Goal: Task Accomplishment & Management: Use online tool/utility

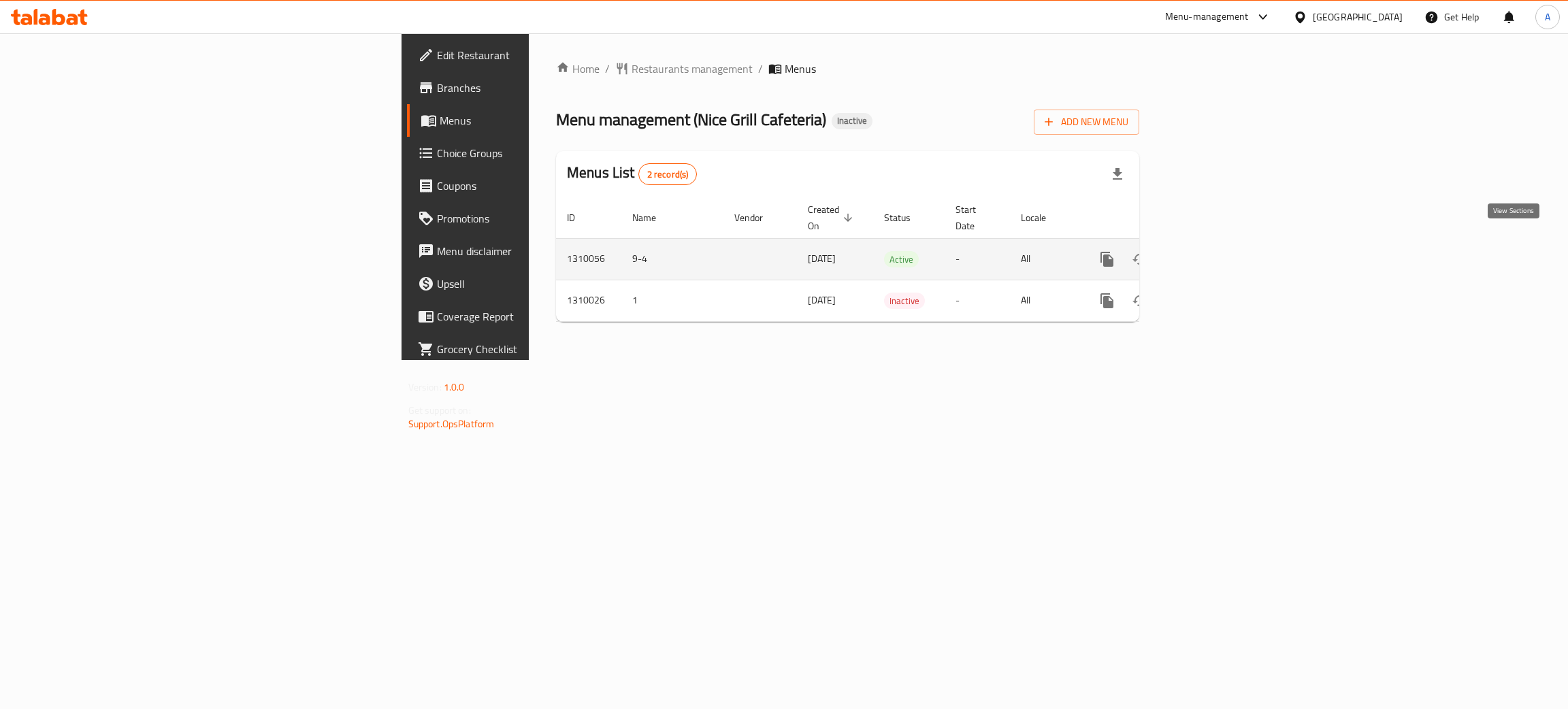
click at [1211, 253] on icon "enhanced table" at bounding box center [1205, 259] width 12 height 12
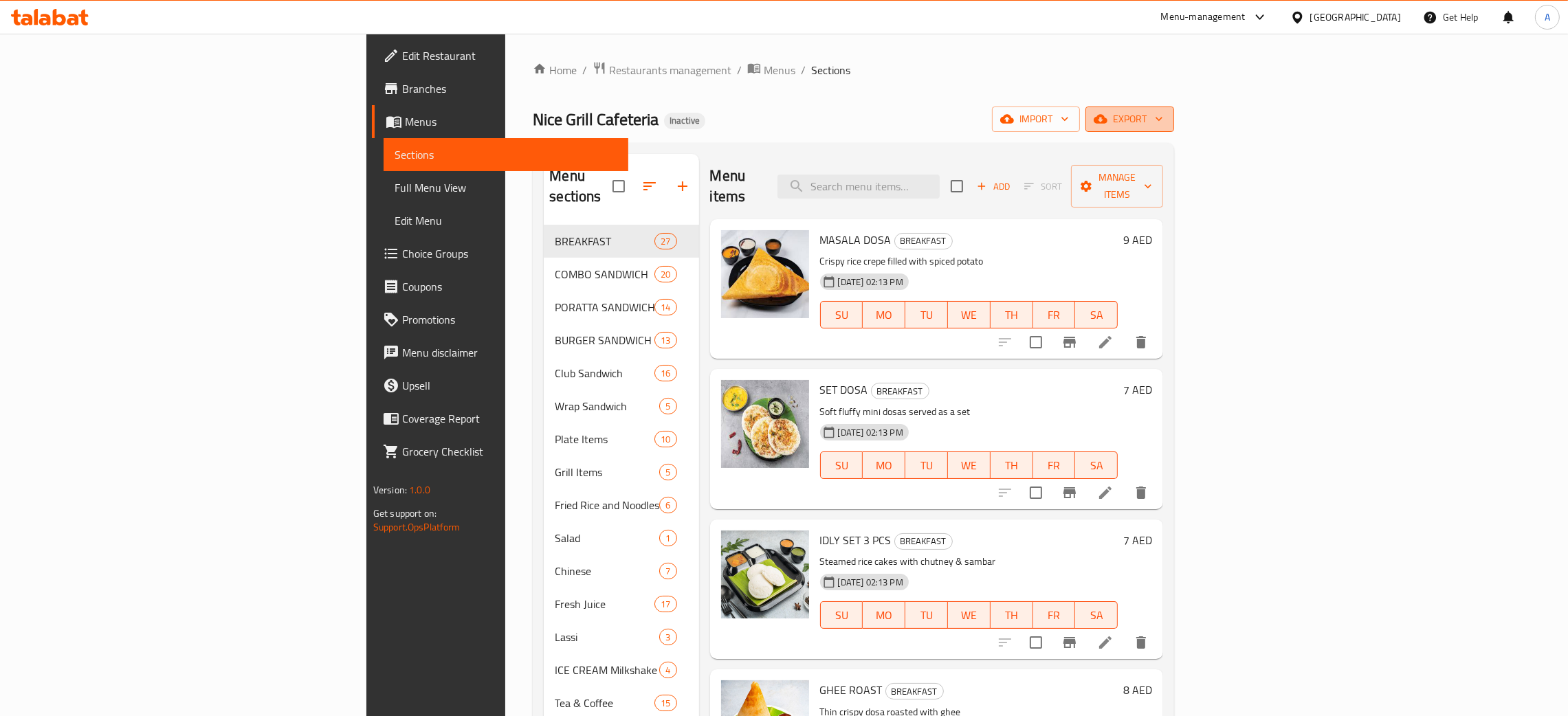
click at [1166, 118] on icon "button" at bounding box center [1159, 119] width 14 height 14
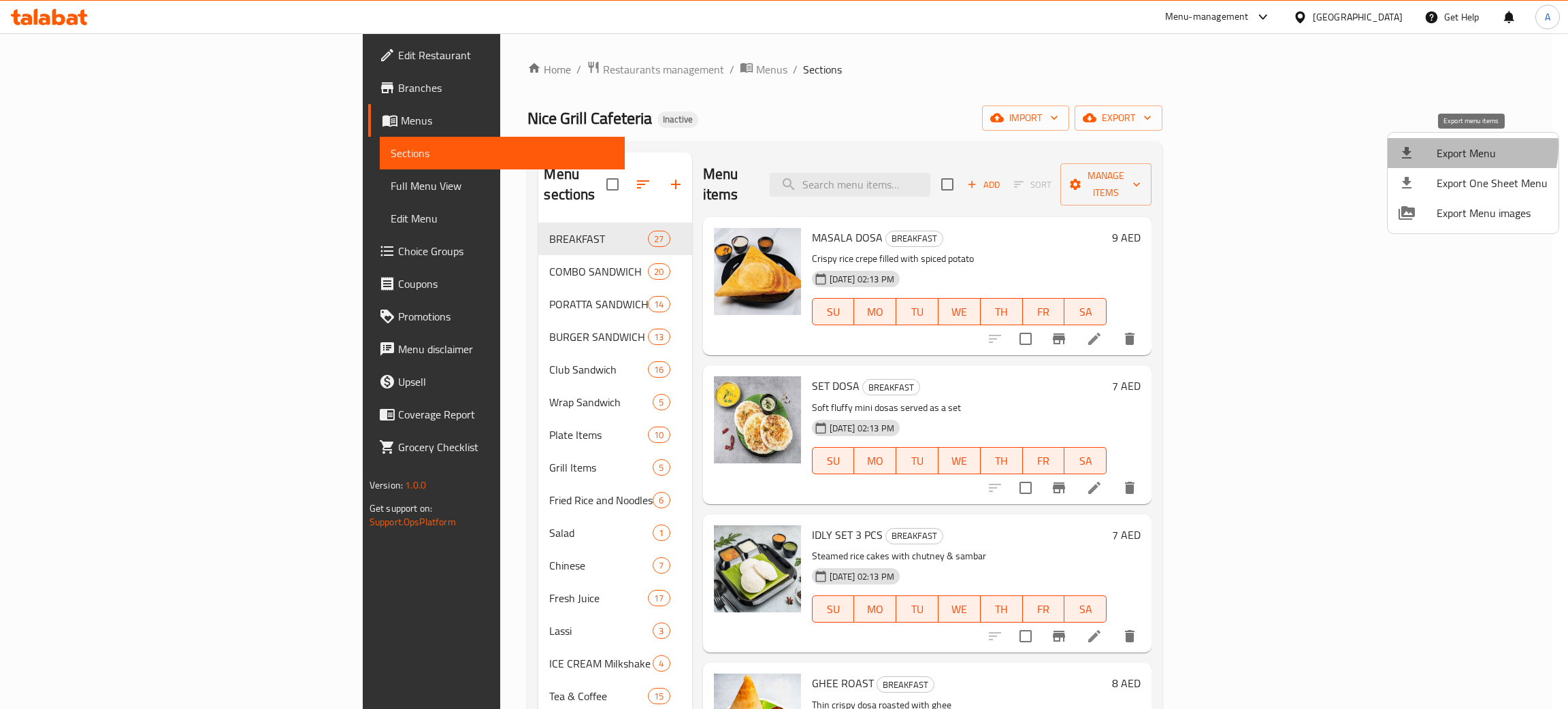
click at [1448, 147] on span "Export Menu" at bounding box center [1492, 153] width 111 height 17
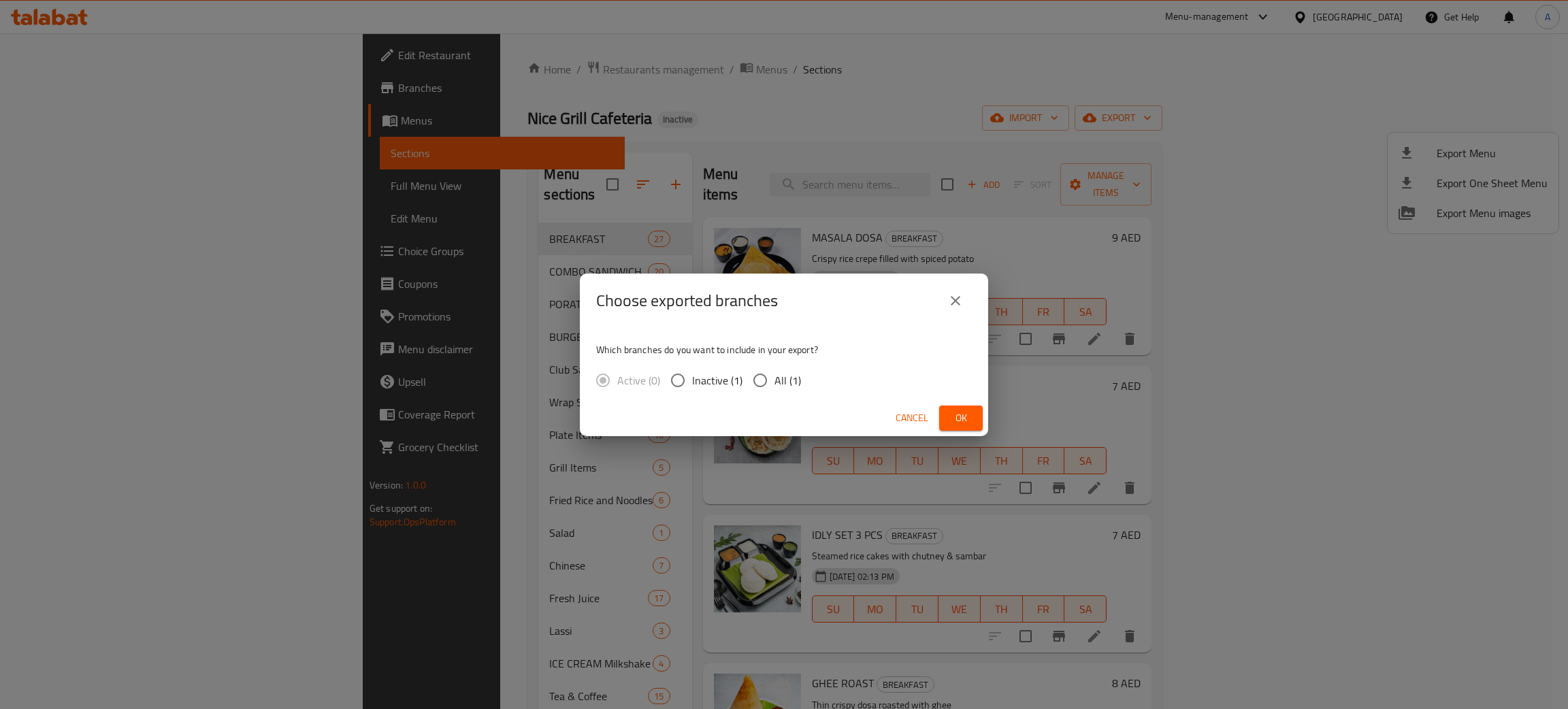
click at [961, 421] on span "Ok" at bounding box center [961, 418] width 22 height 17
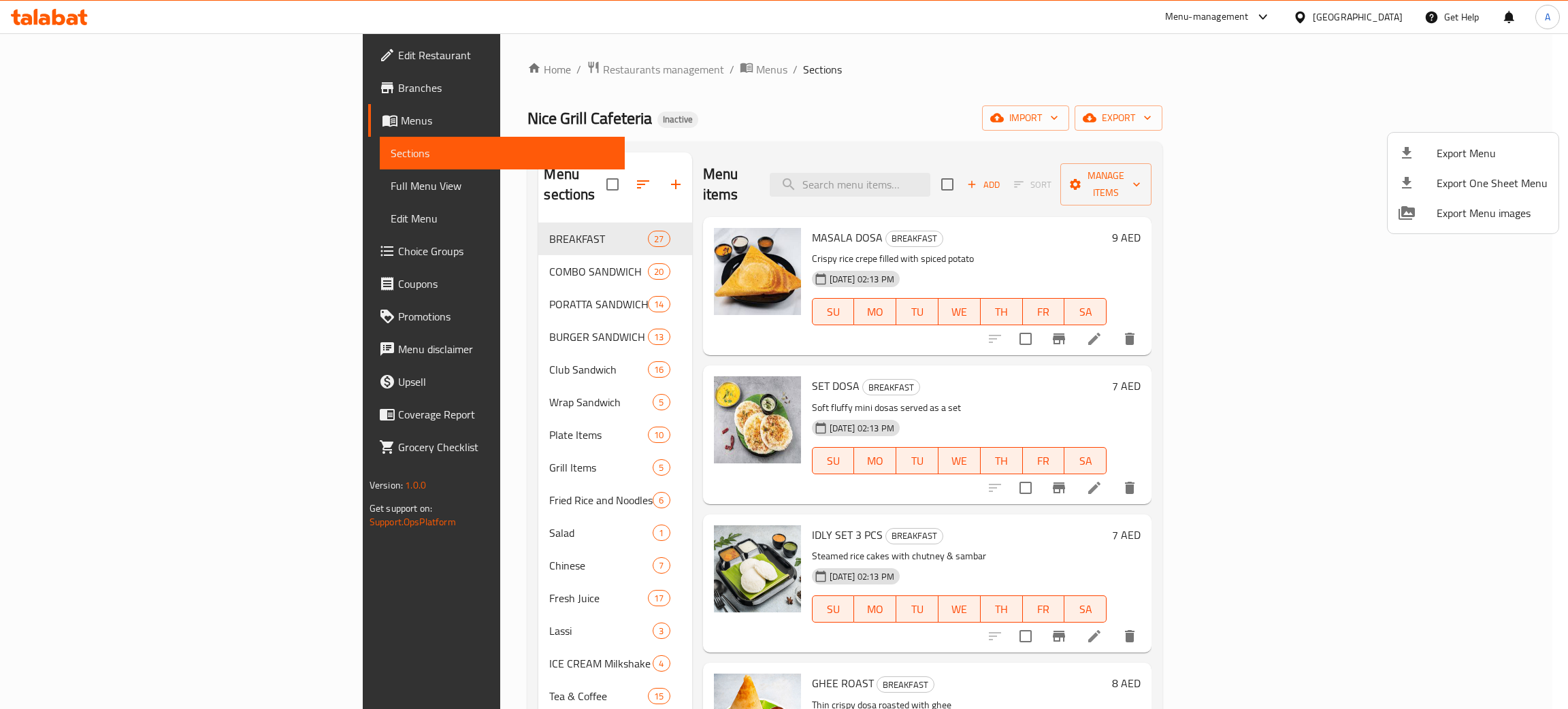
click at [1354, 10] on div at bounding box center [784, 354] width 1568 height 709
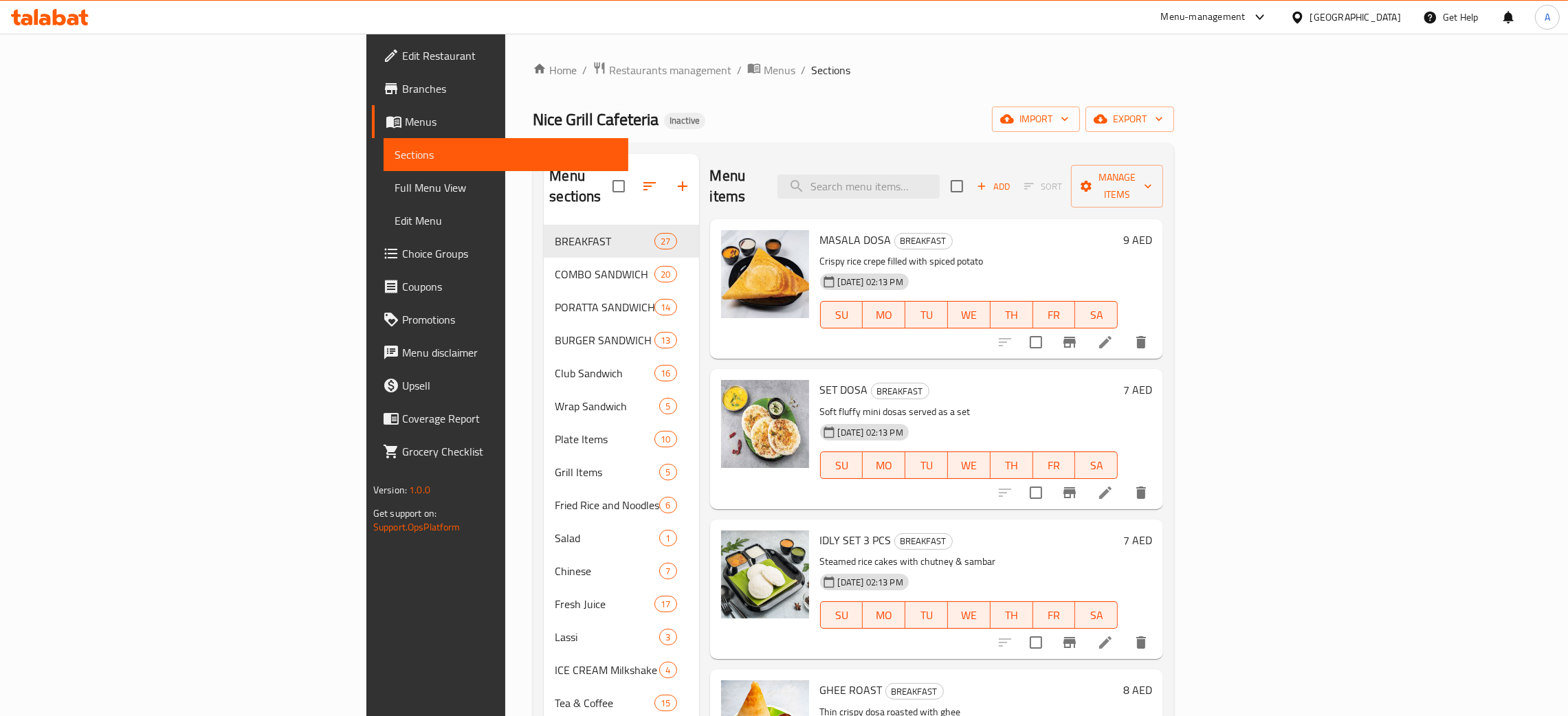
click at [1364, 11] on div "United Arab Emirates" at bounding box center [1355, 18] width 91 height 15
click at [1232, 303] on div "[GEOGRAPHIC_DATA]" at bounding box center [1297, 300] width 206 height 31
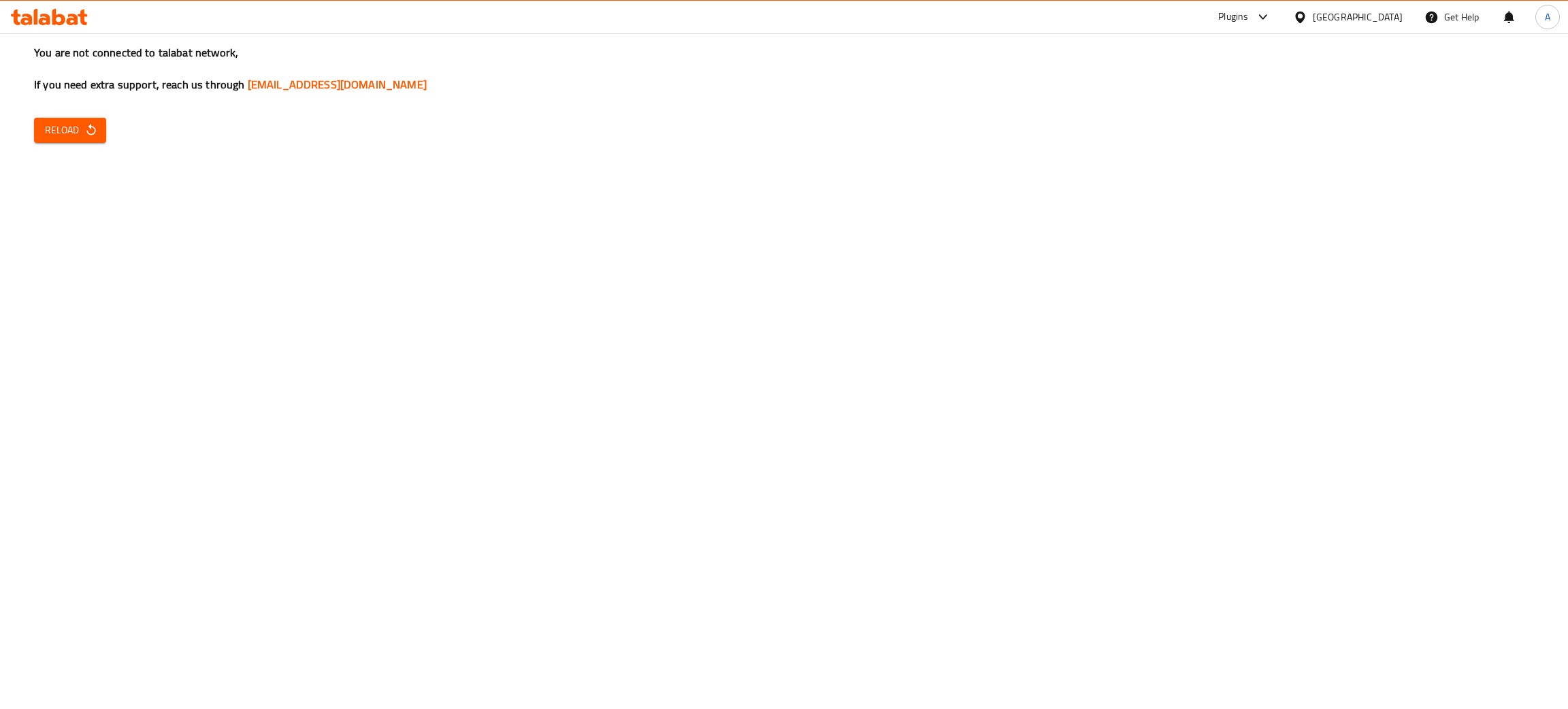
click at [91, 129] on icon "button" at bounding box center [91, 130] width 14 height 14
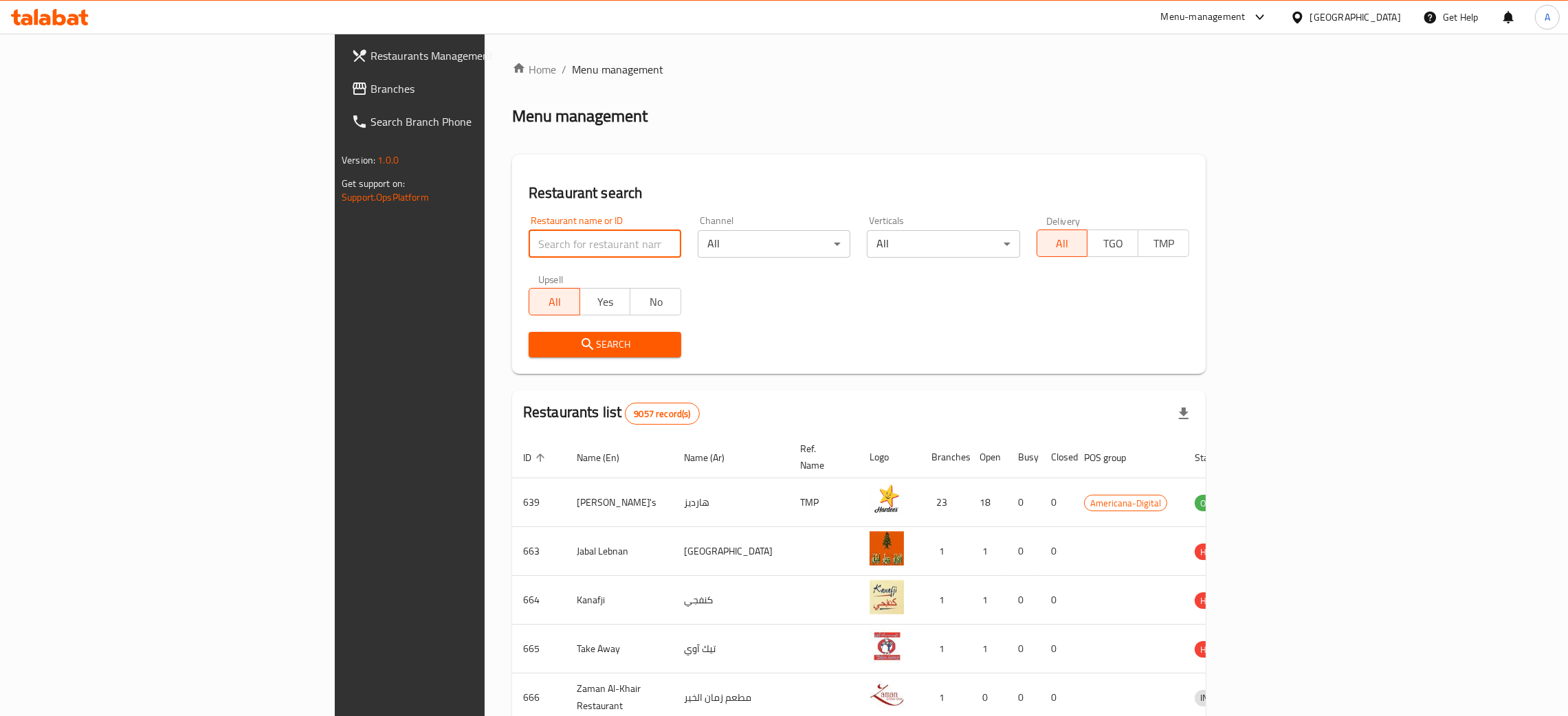
click at [528, 237] on input "search" at bounding box center [605, 244] width 153 height 28
paste input "Bab AlSalam Cafeteria"
type input "Bab AlSalam Cafeteria"
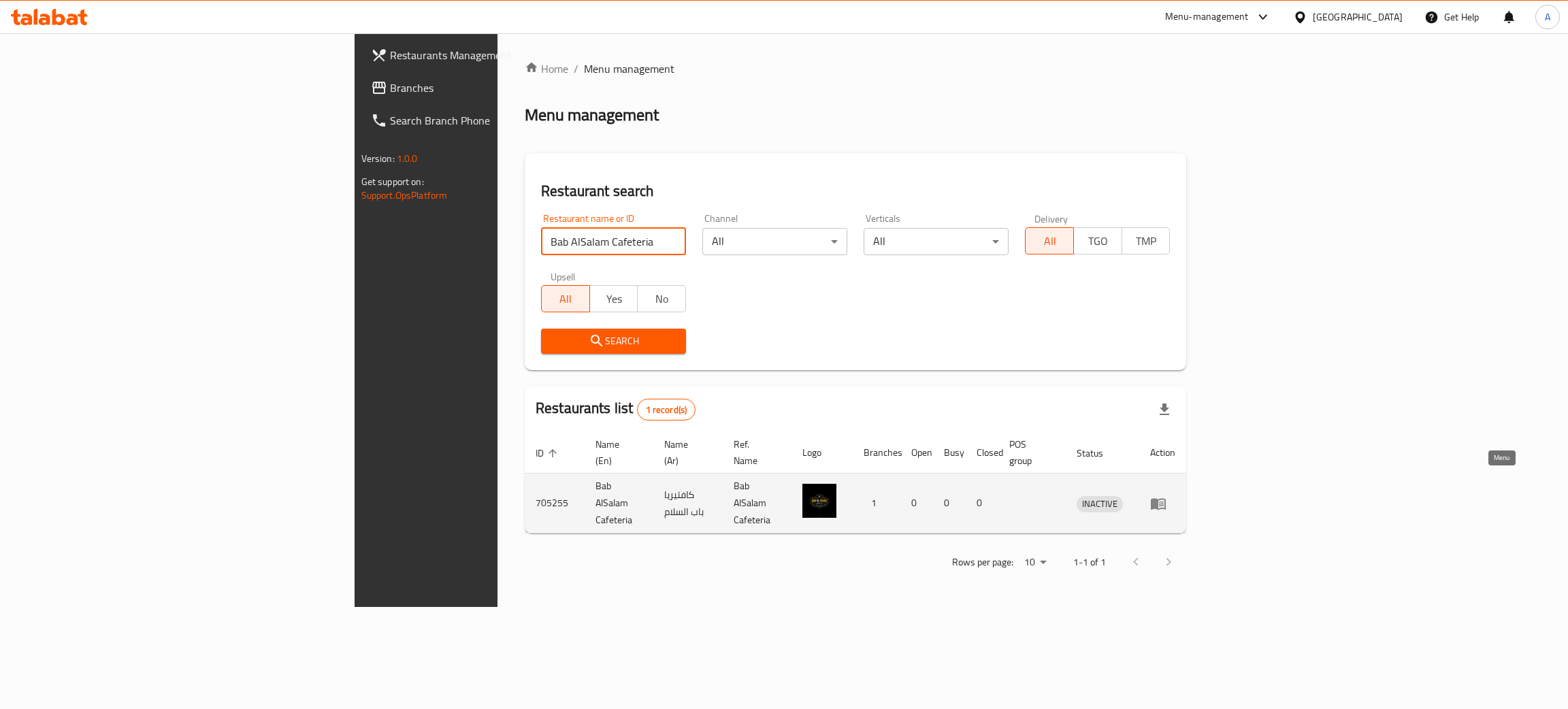
click at [1167, 495] on icon "enhanced table" at bounding box center [1158, 503] width 17 height 17
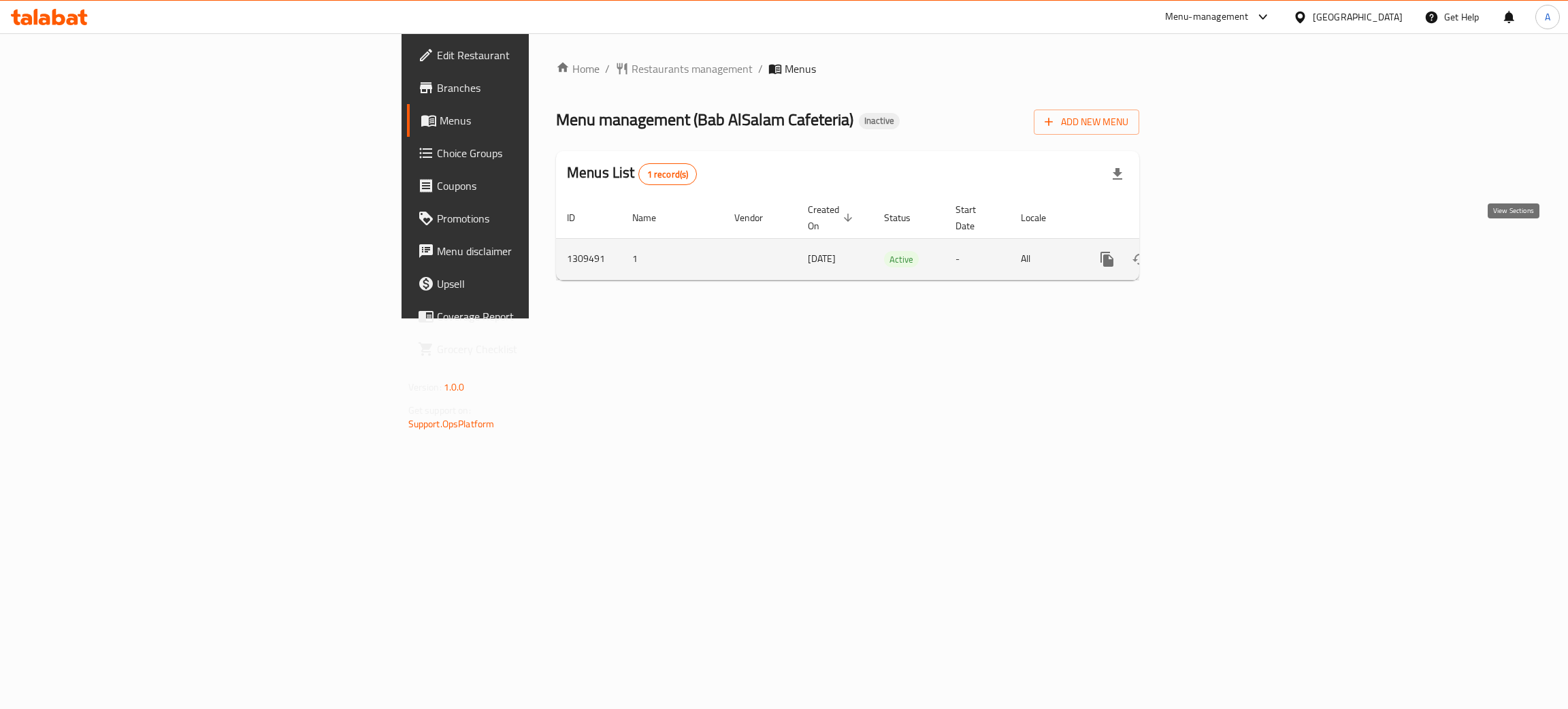
click at [1214, 251] on icon "enhanced table" at bounding box center [1205, 260] width 17 height 17
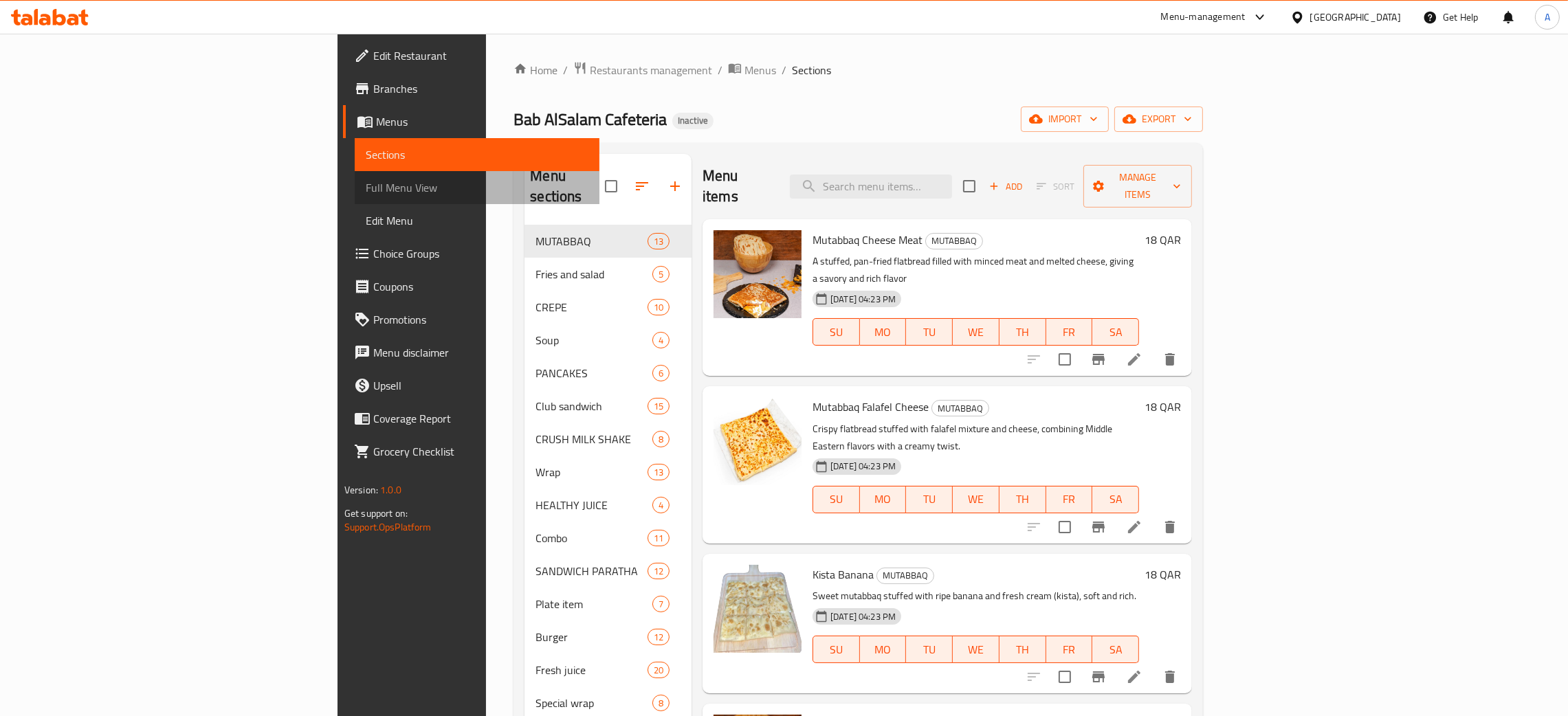
click at [365, 194] on span "Full Menu View" at bounding box center [476, 188] width 222 height 17
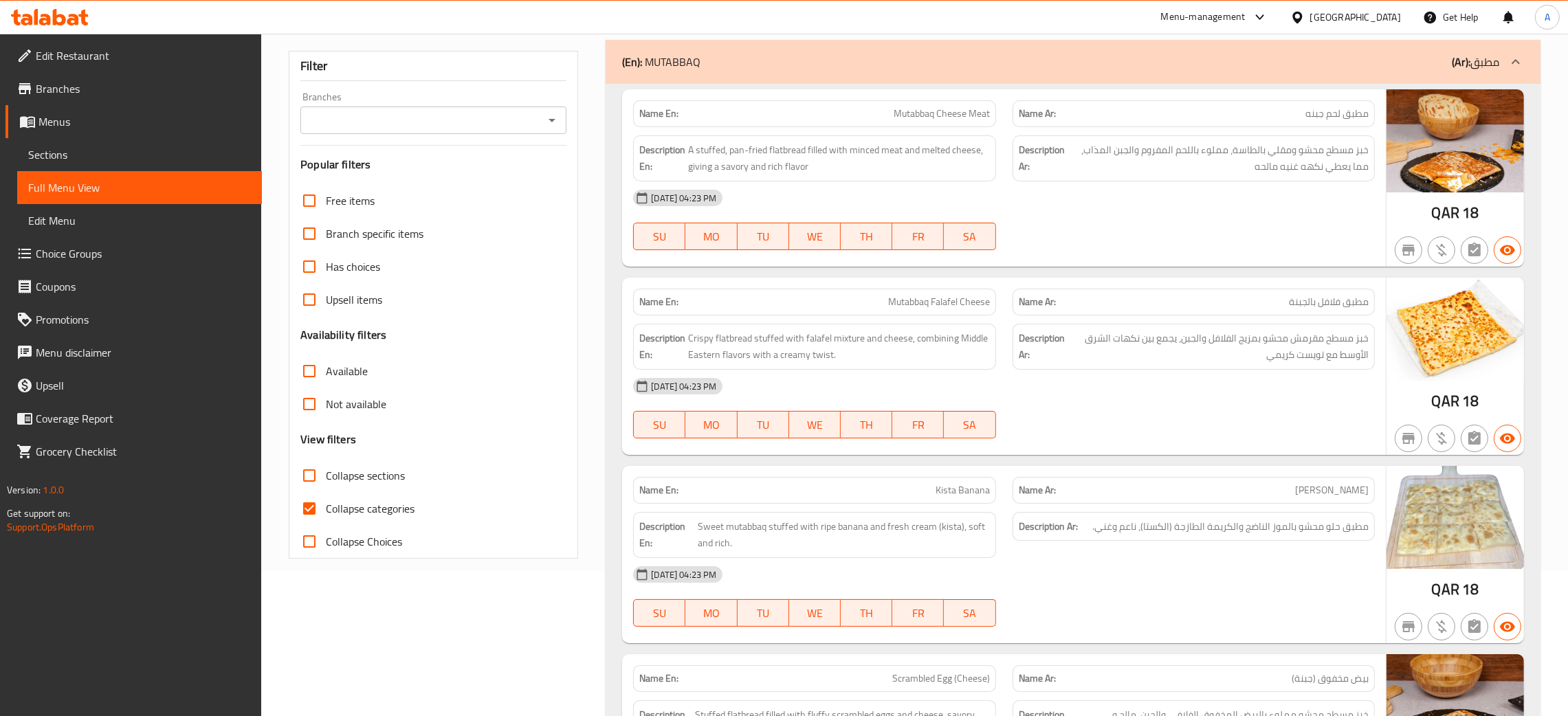
scroll to position [309, 0]
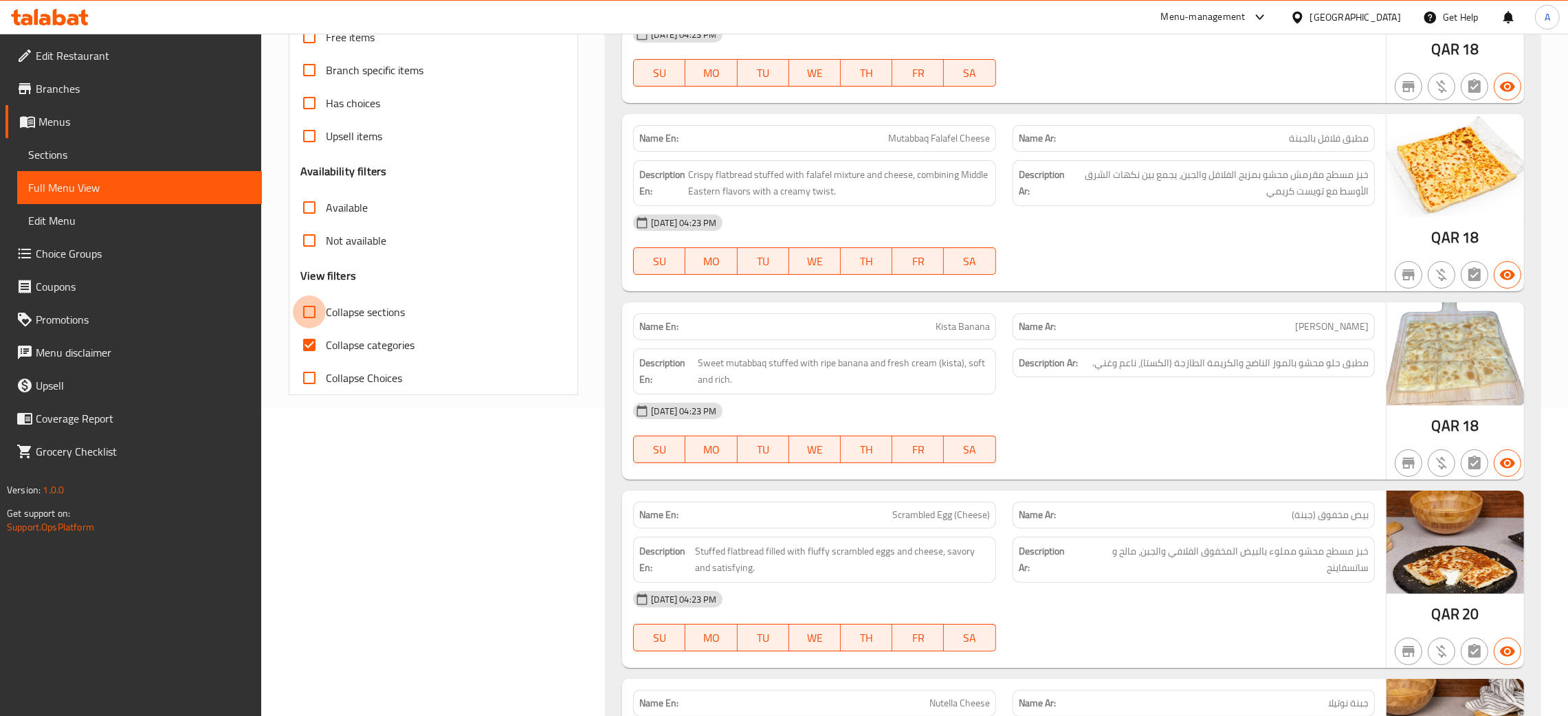
click at [308, 310] on input "Collapse sections" at bounding box center [309, 312] width 33 height 33
checkbox input "true"
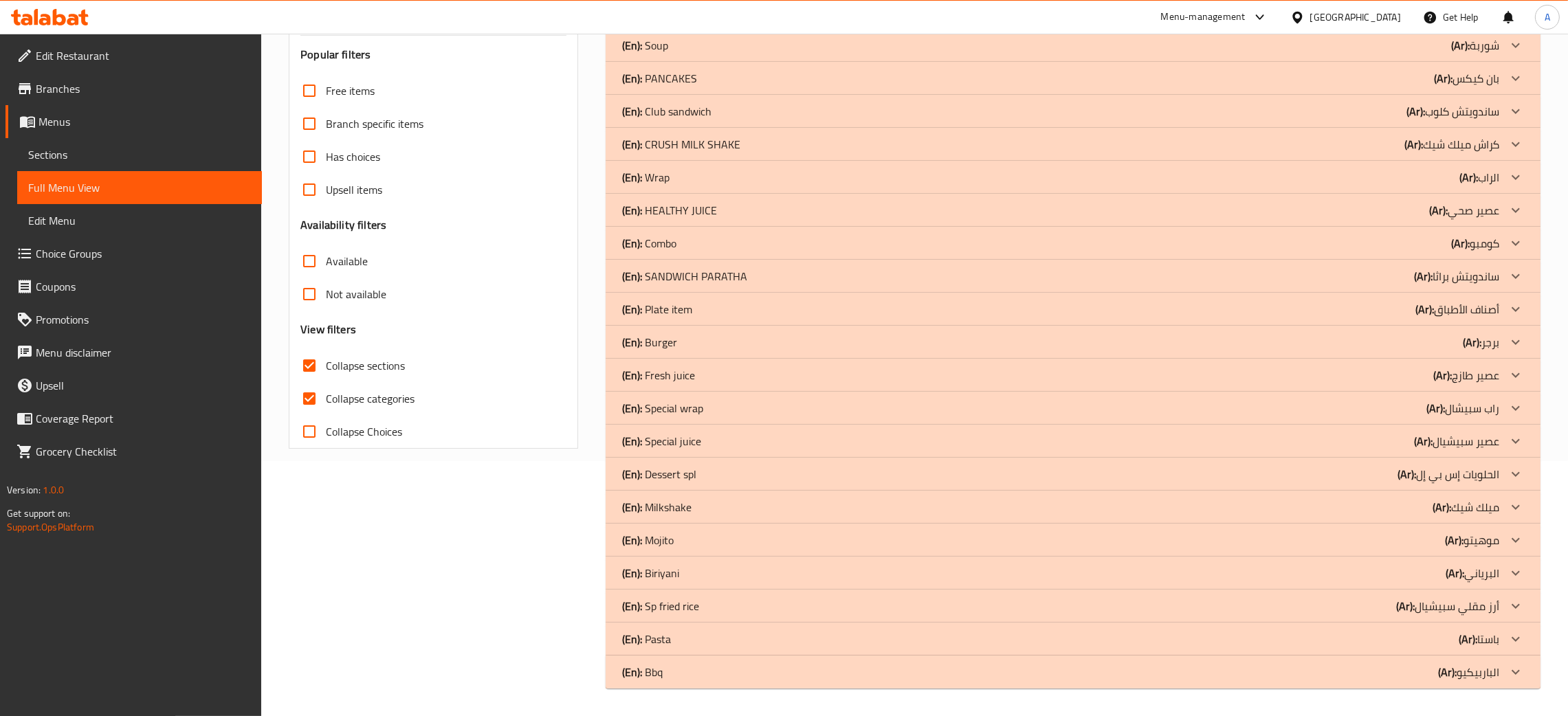
click at [307, 382] on input "Collapse categories" at bounding box center [309, 398] width 33 height 33
checkbox input "false"
drag, startPoint x: 728, startPoint y: 683, endPoint x: 698, endPoint y: 643, distance: 50.0
click at [728, 683] on div "(En): Bbq (Ar): الباربيكيو" at bounding box center [1073, 672] width 935 height 33
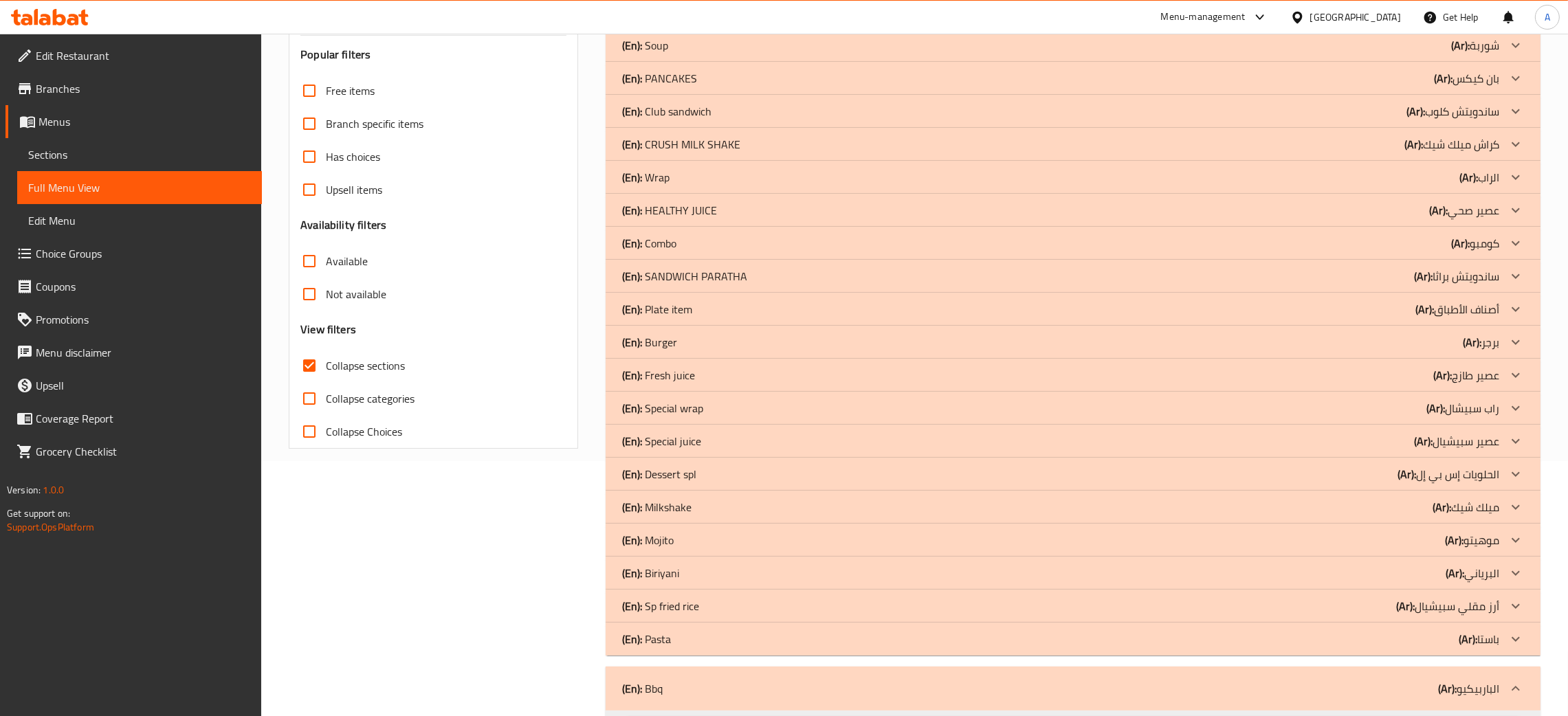
click at [698, 640] on div "(En): Pasta (Ar): باستا" at bounding box center [1060, 639] width 877 height 17
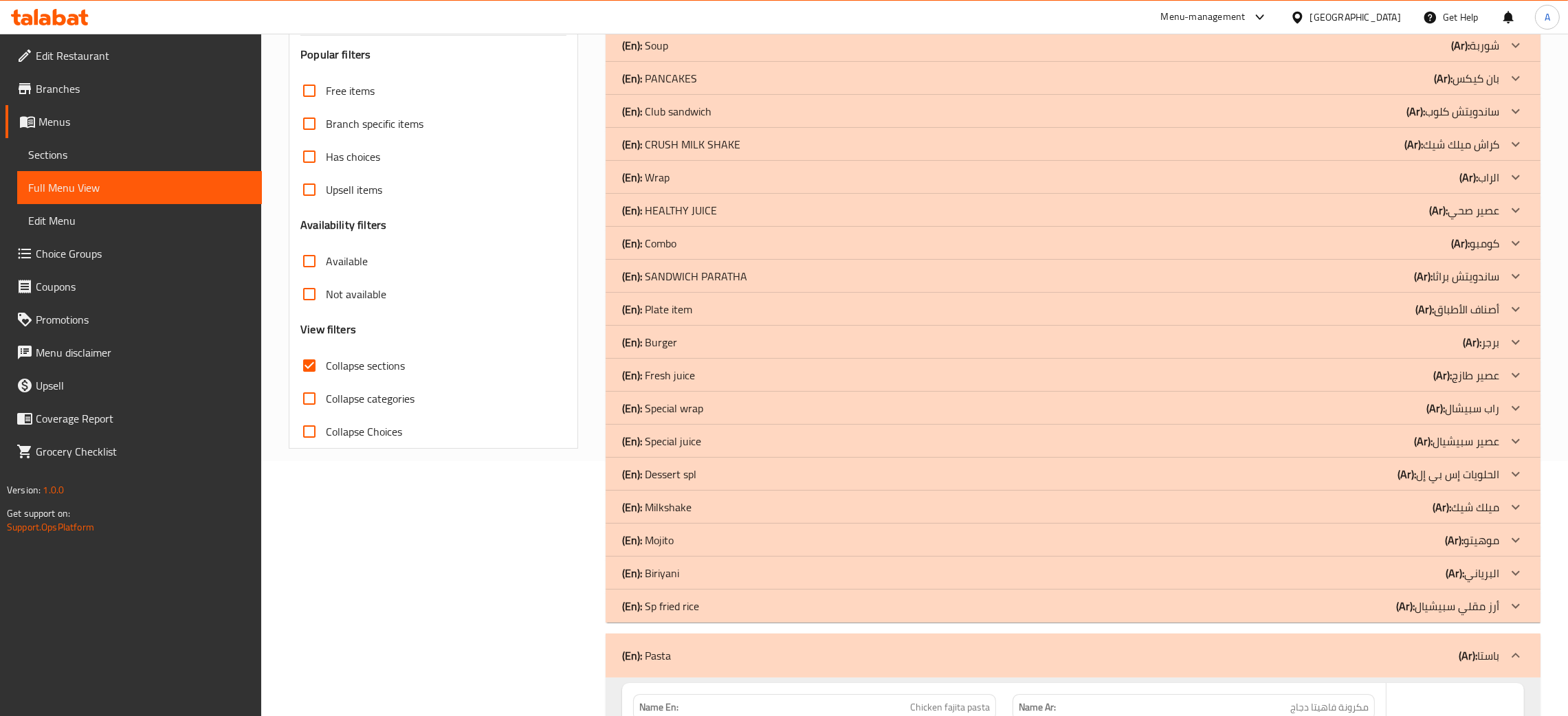
click at [711, 608] on div "(En): Sp fried rice (Ar): أرز مقلي سبيشيال" at bounding box center [1060, 606] width 877 height 17
click at [716, 573] on div "(En): [PERSON_NAME] (Ar): البرياني" at bounding box center [1060, 573] width 877 height 17
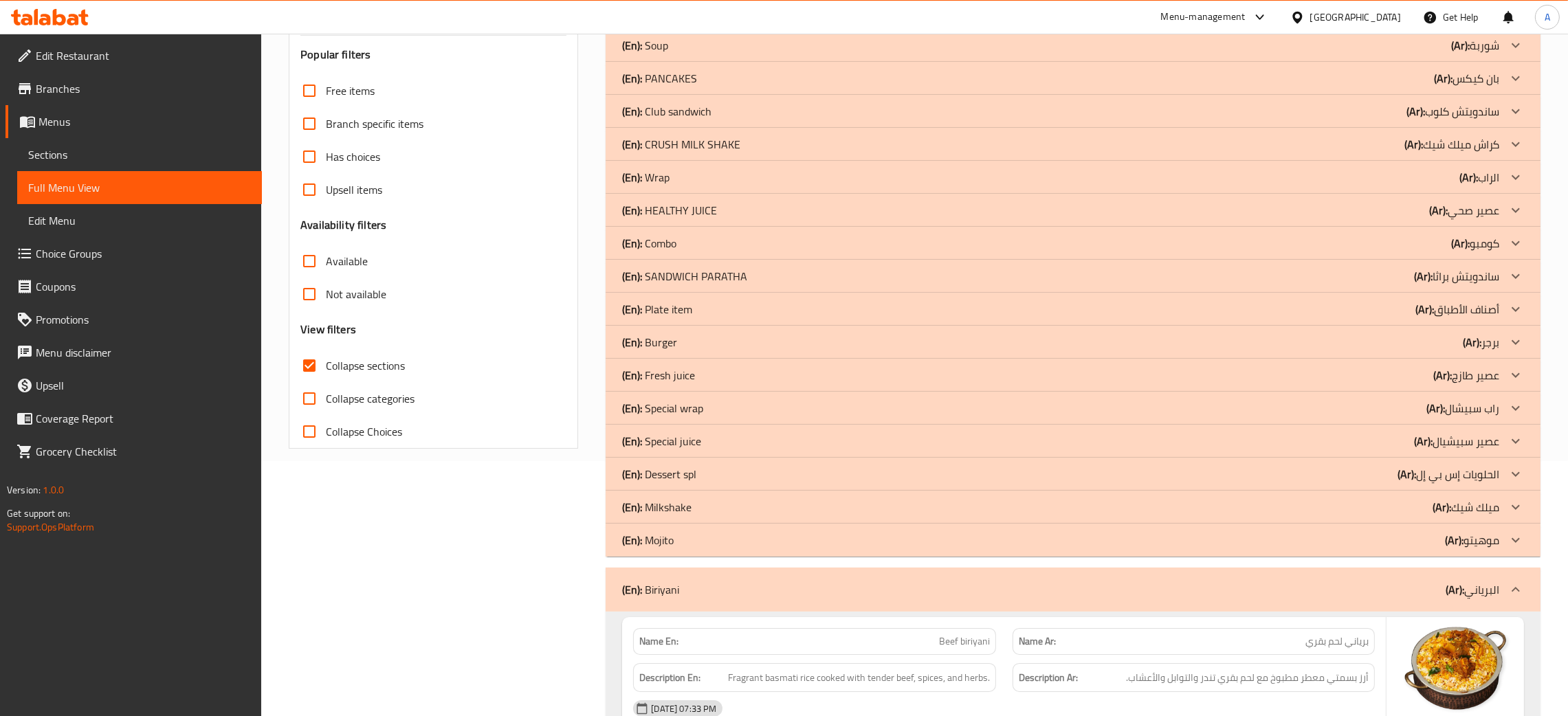
drag, startPoint x: 725, startPoint y: 546, endPoint x: 707, endPoint y: 499, distance: 50.3
click at [725, 546] on div "(En): Mojito (Ar): موهيتو" at bounding box center [1060, 540] width 877 height 17
click at [707, 499] on div "(En): Milkshake (Ar): ميلك شيك" at bounding box center [1060, 507] width 877 height 17
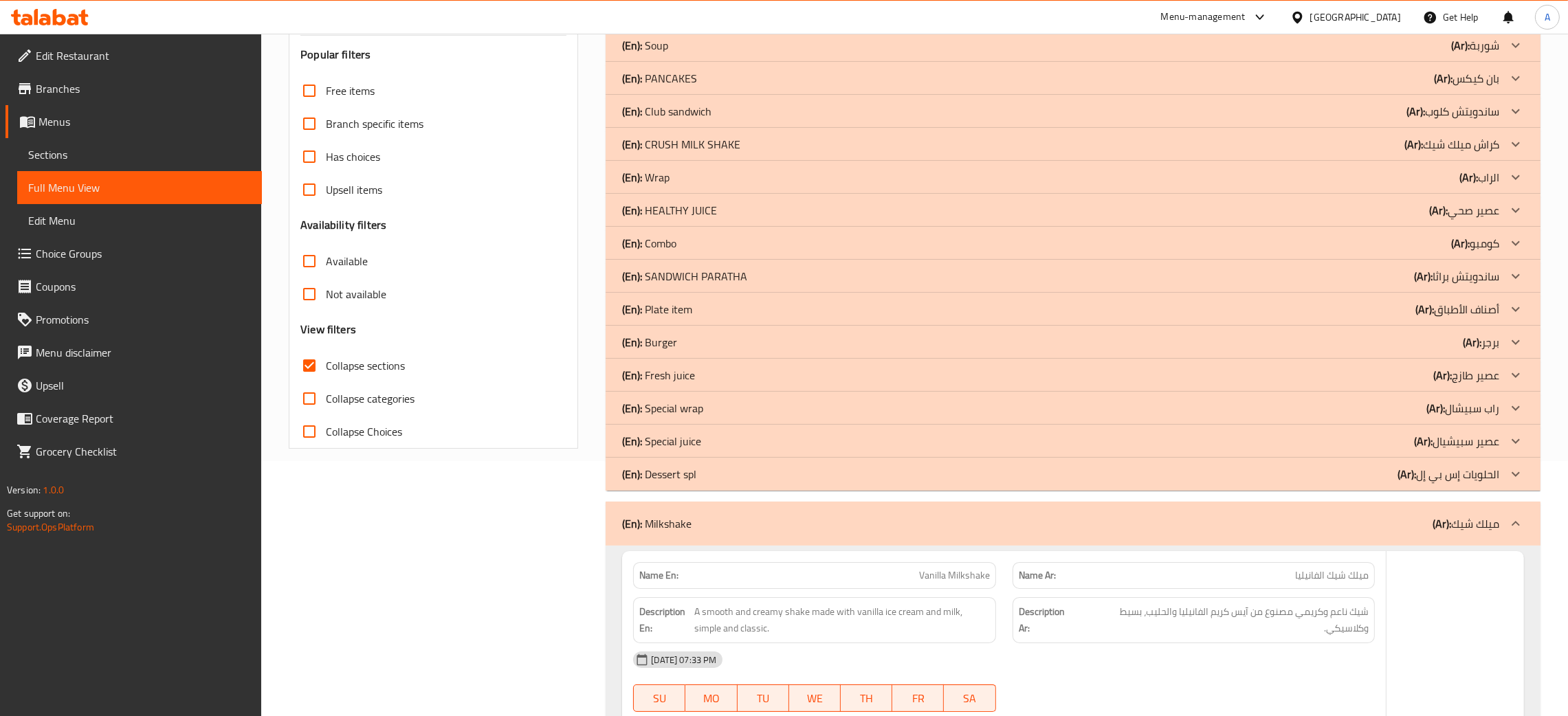
click at [708, 468] on div "(En): Dessert spl (Ar): الحلويات إس بي إل" at bounding box center [1060, 474] width 877 height 17
click at [735, 435] on div "(En): Special juice (Ar): عصير سبيشيال" at bounding box center [1060, 441] width 877 height 17
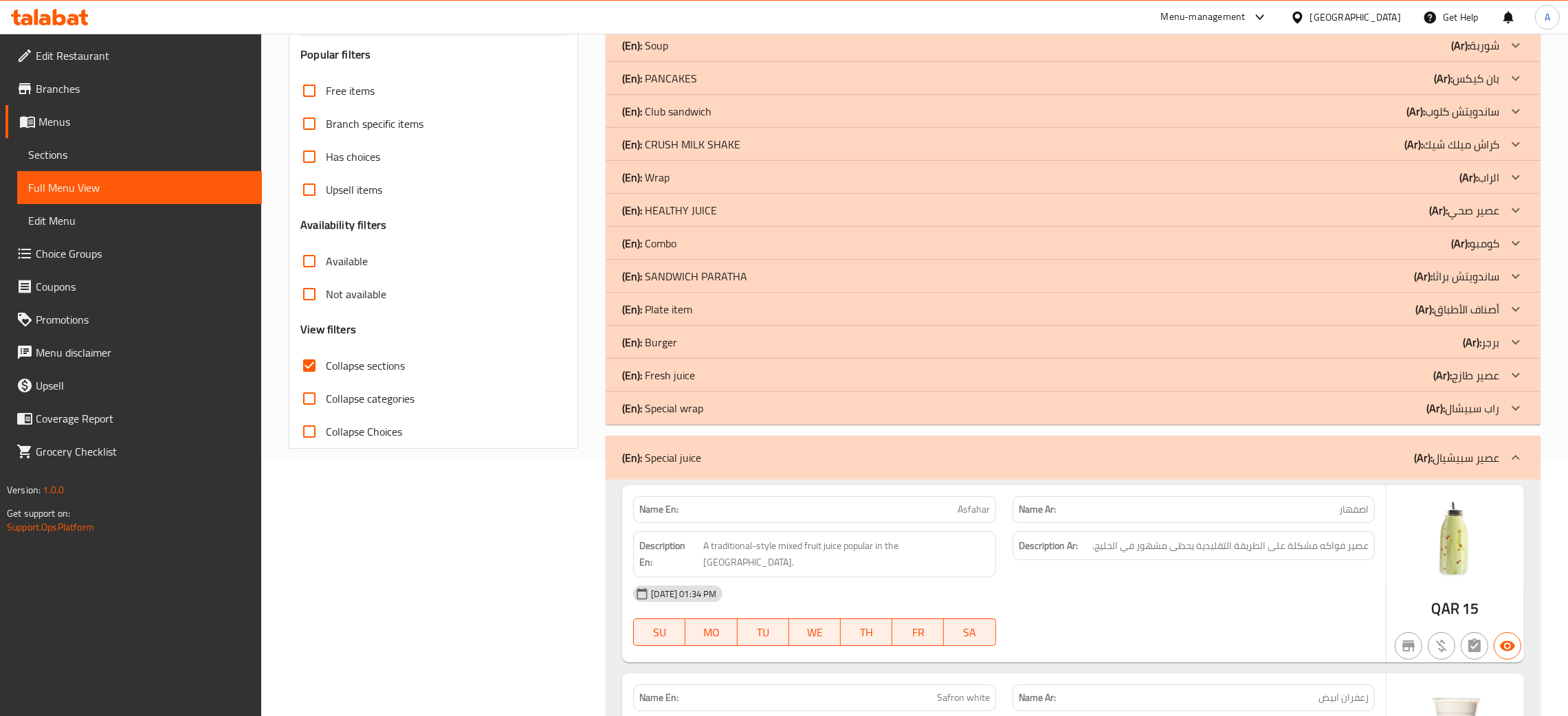
click at [732, 406] on div "(En): Special wrap (Ar): راب سبيشال" at bounding box center [1060, 408] width 877 height 17
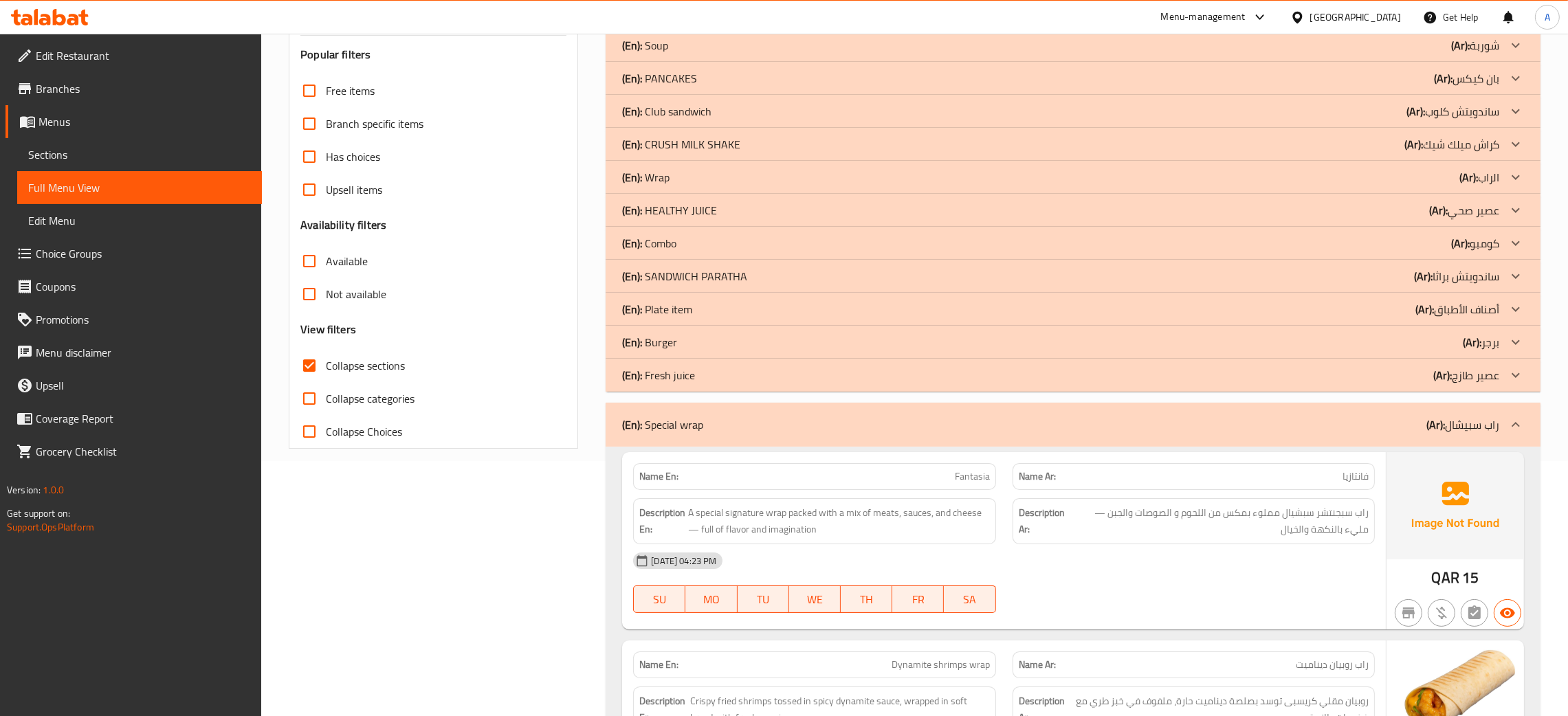
scroll to position [873, 0]
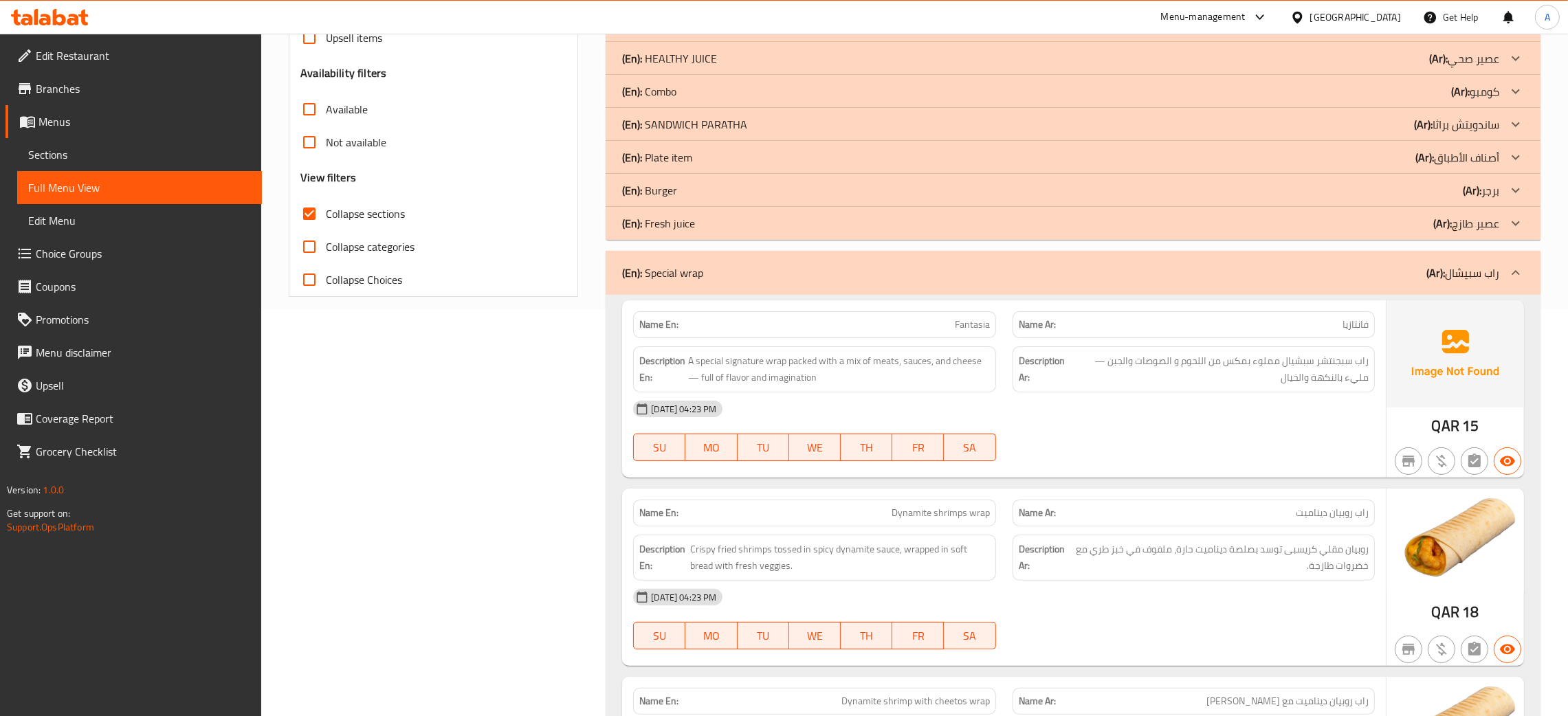
scroll to position [412, 0]
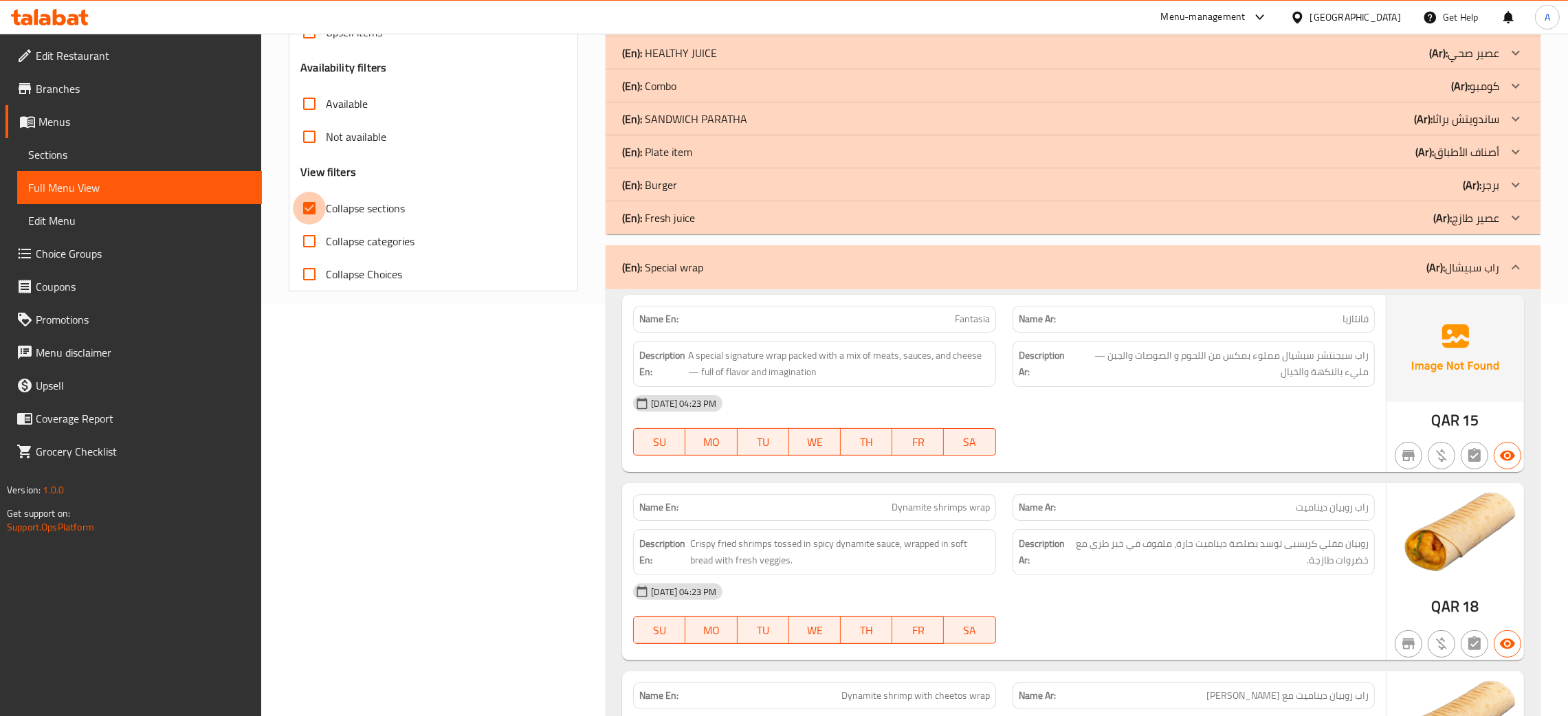
click at [312, 212] on input "Collapse sections" at bounding box center [309, 208] width 33 height 33
checkbox input "false"
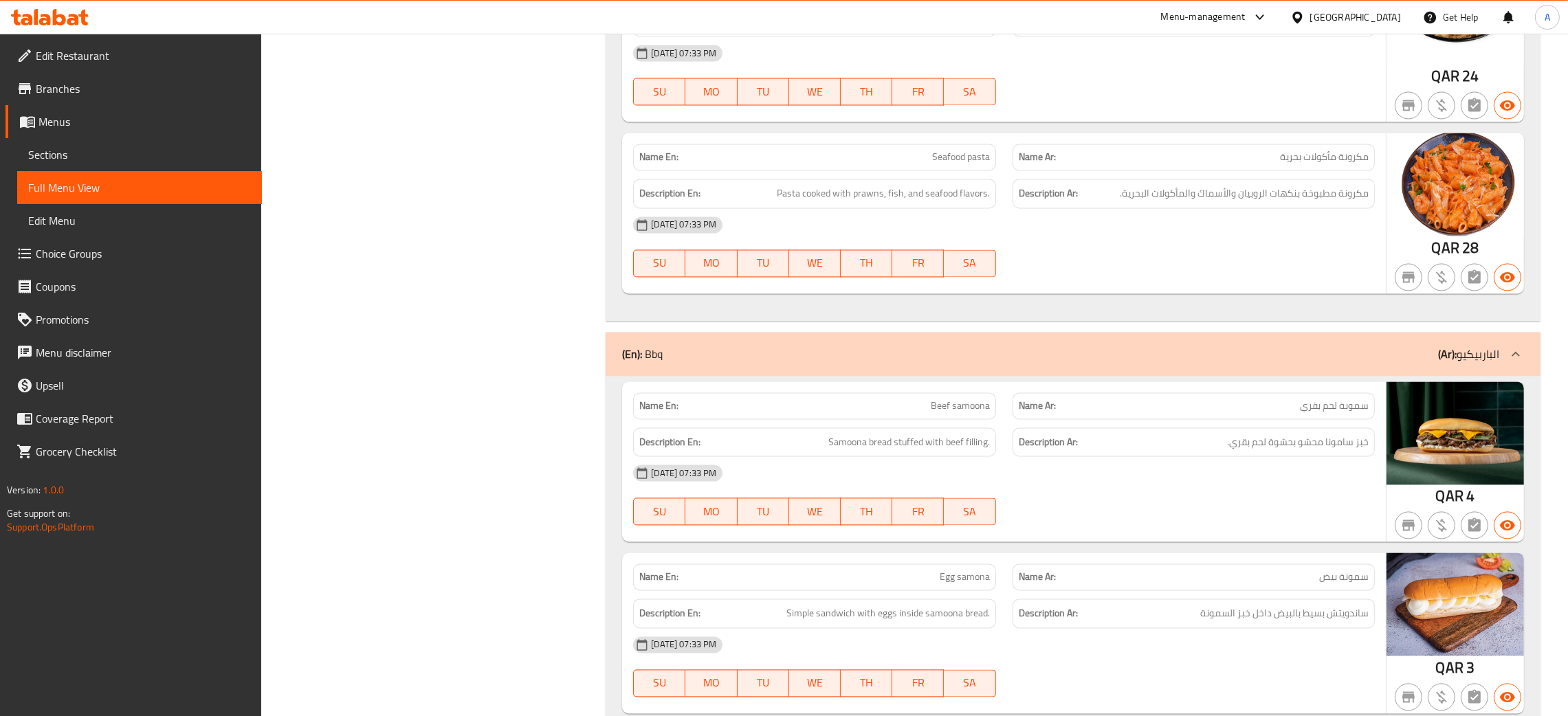
scroll to position [51116, 0]
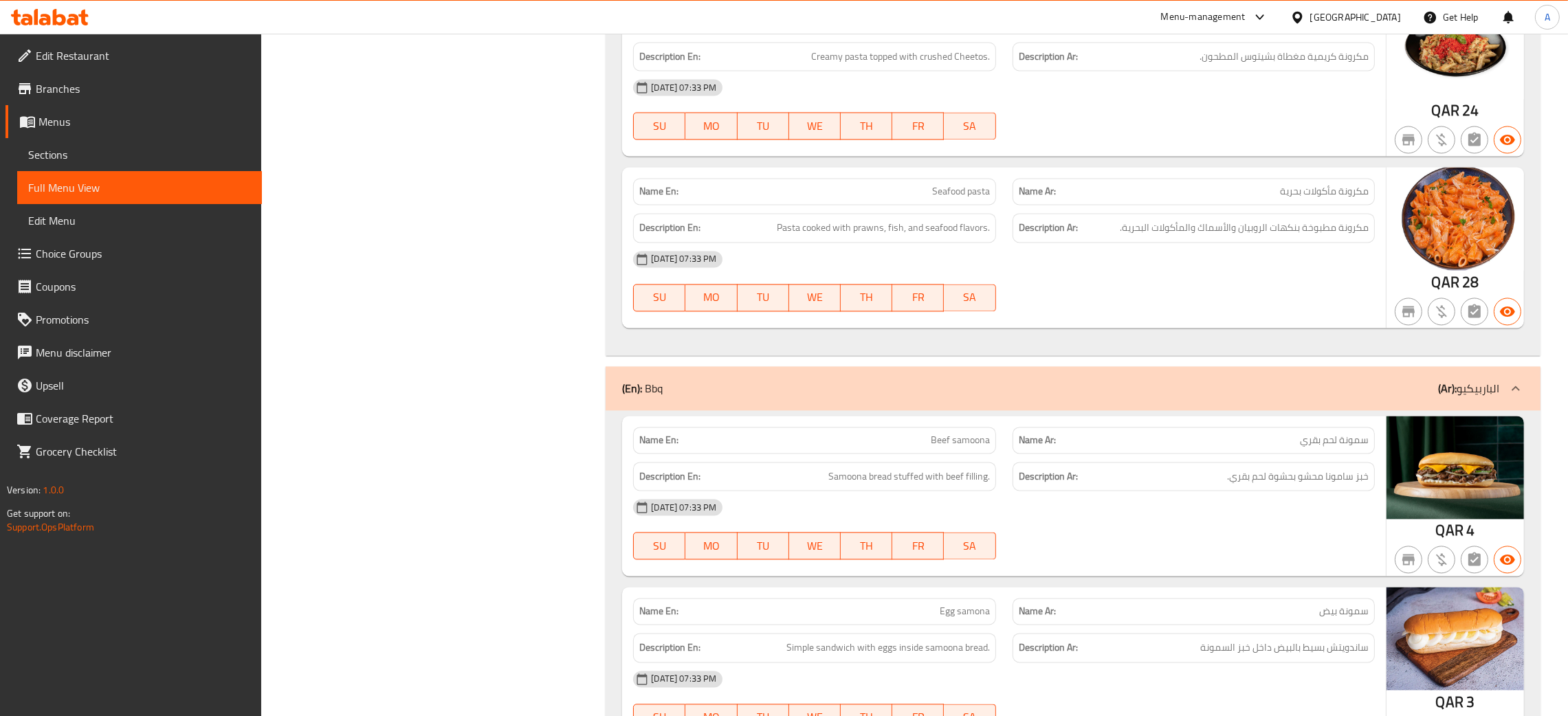
click at [1229, 397] on div "(En): Bbq (Ar): الباربيكيو" at bounding box center [1060, 388] width 877 height 17
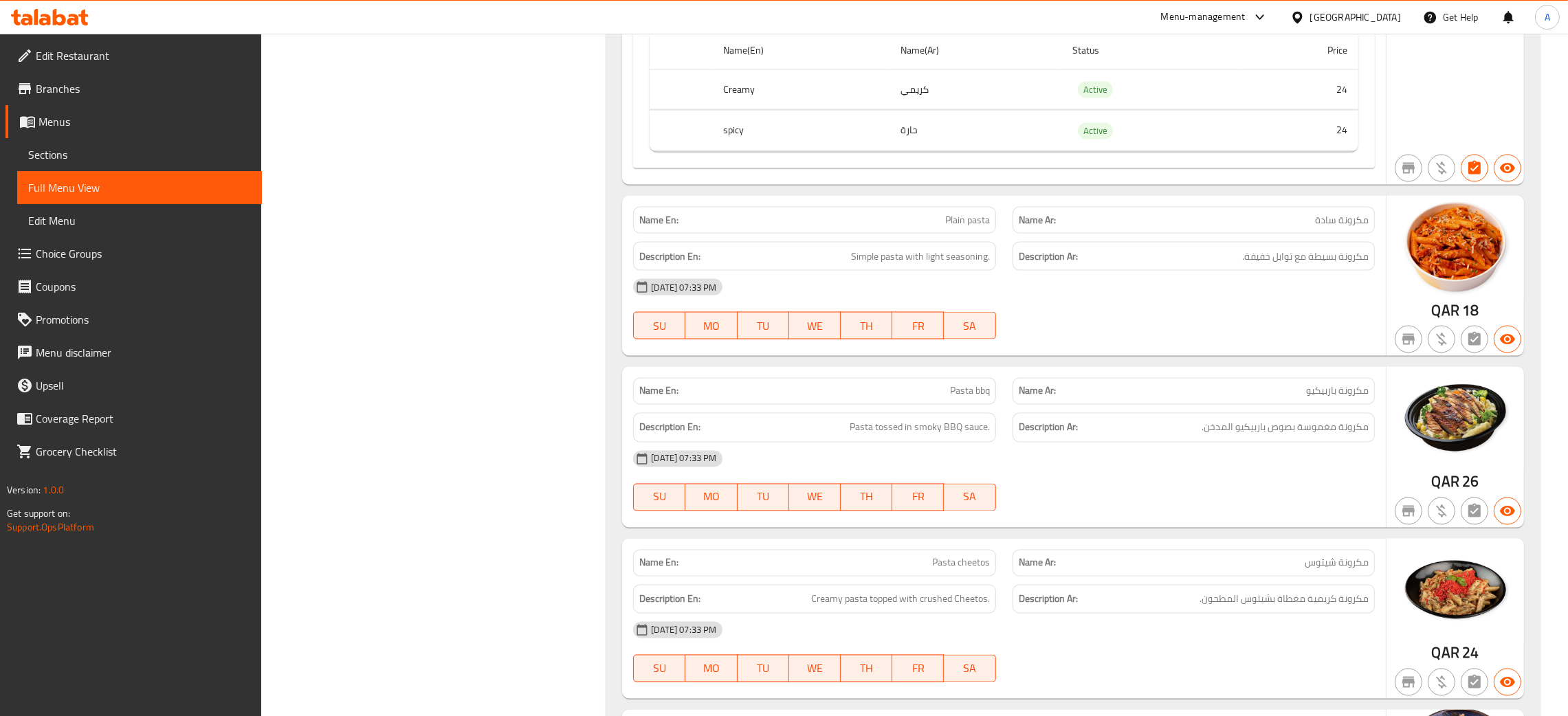
scroll to position [49571, 0]
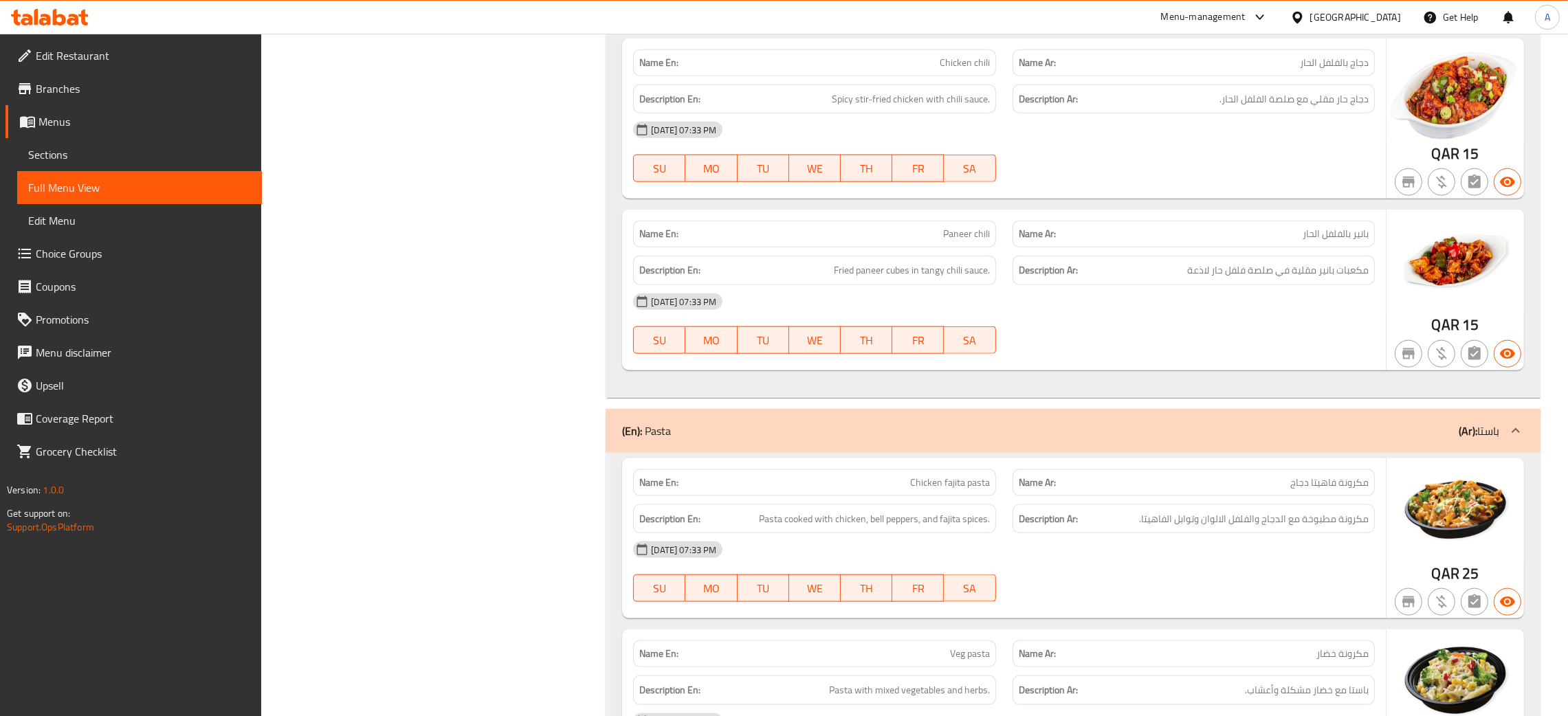
click at [1089, 439] on div "(En): Pasta (Ar): باستا" at bounding box center [1060, 431] width 877 height 17
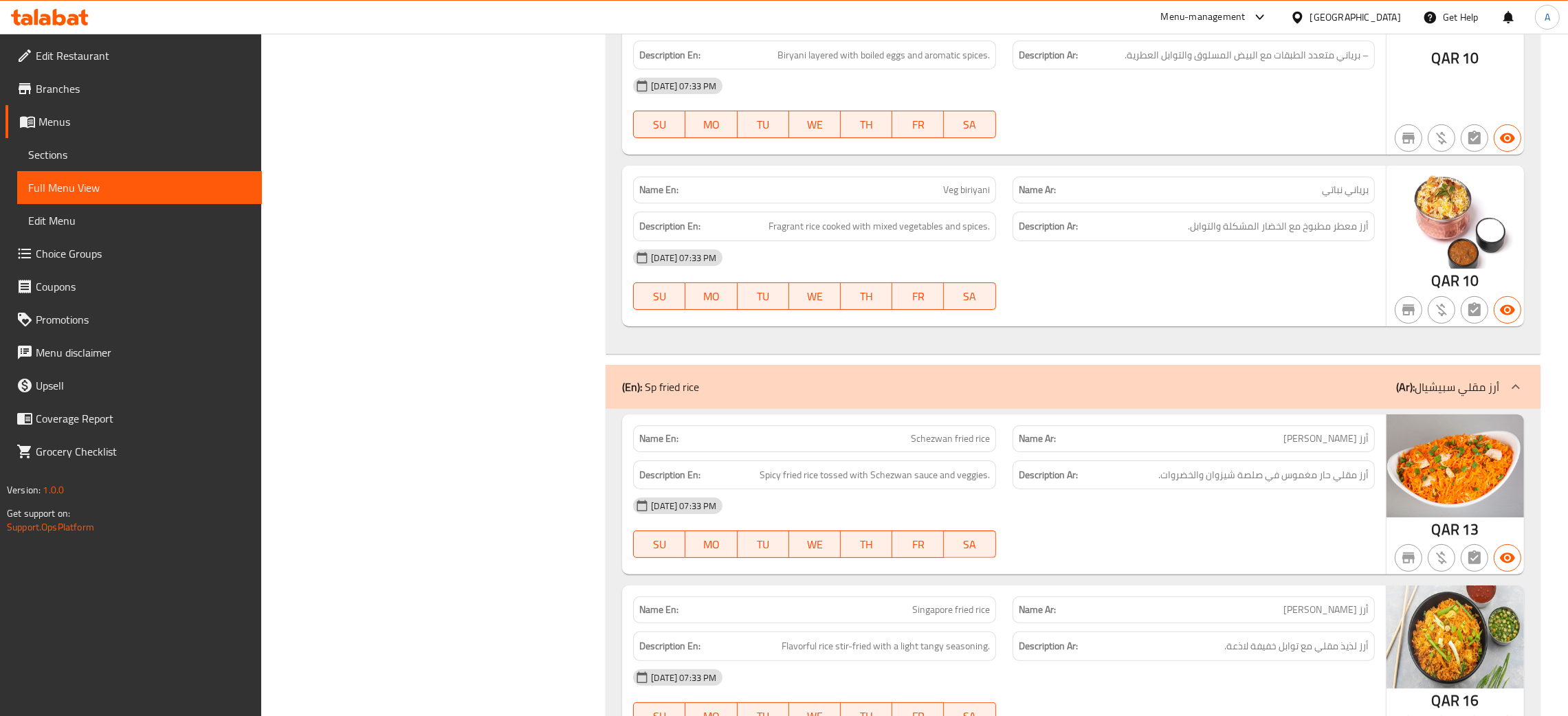
scroll to position [47407, 0]
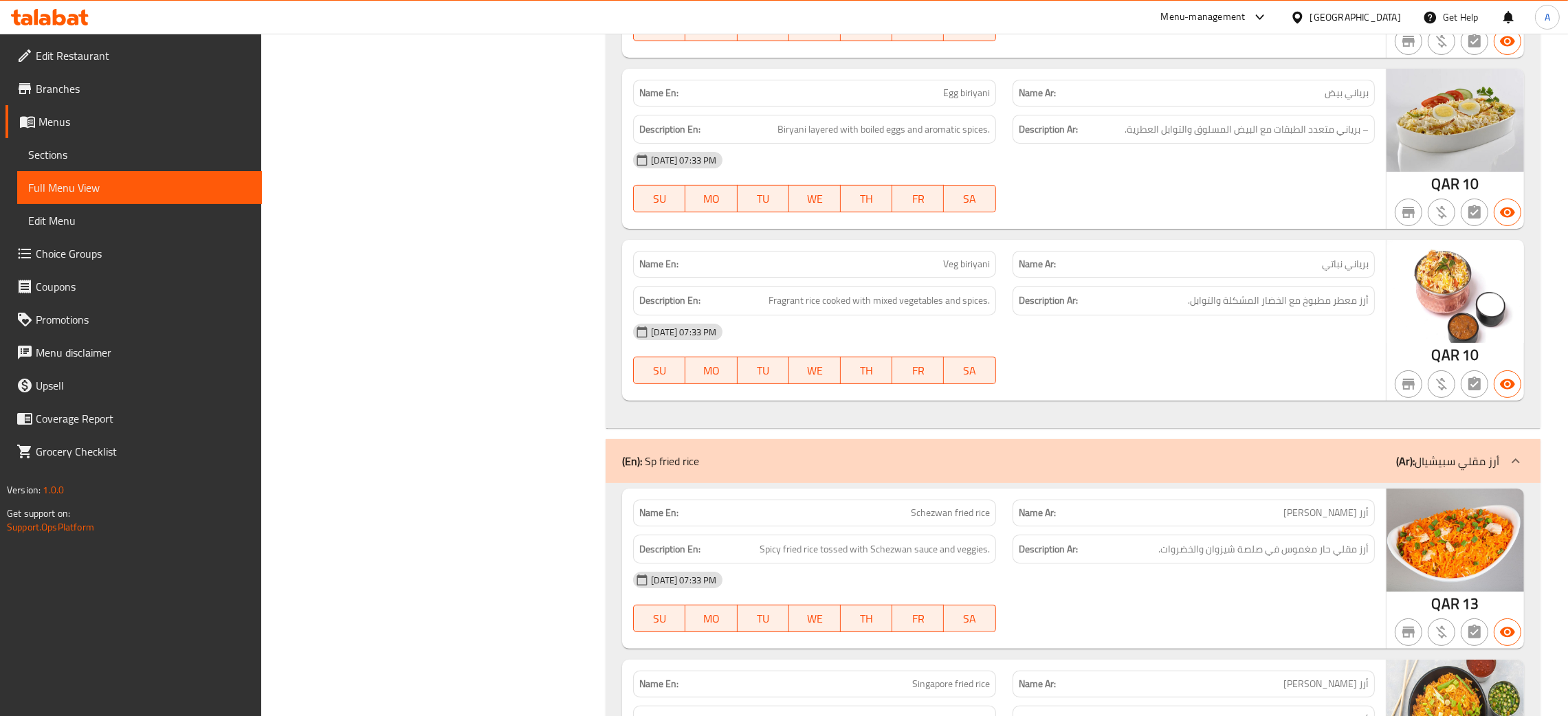
click at [1053, 469] on div "(En): Sp fried rice (Ar): أرز مقلي سبيشيال" at bounding box center [1060, 461] width 877 height 17
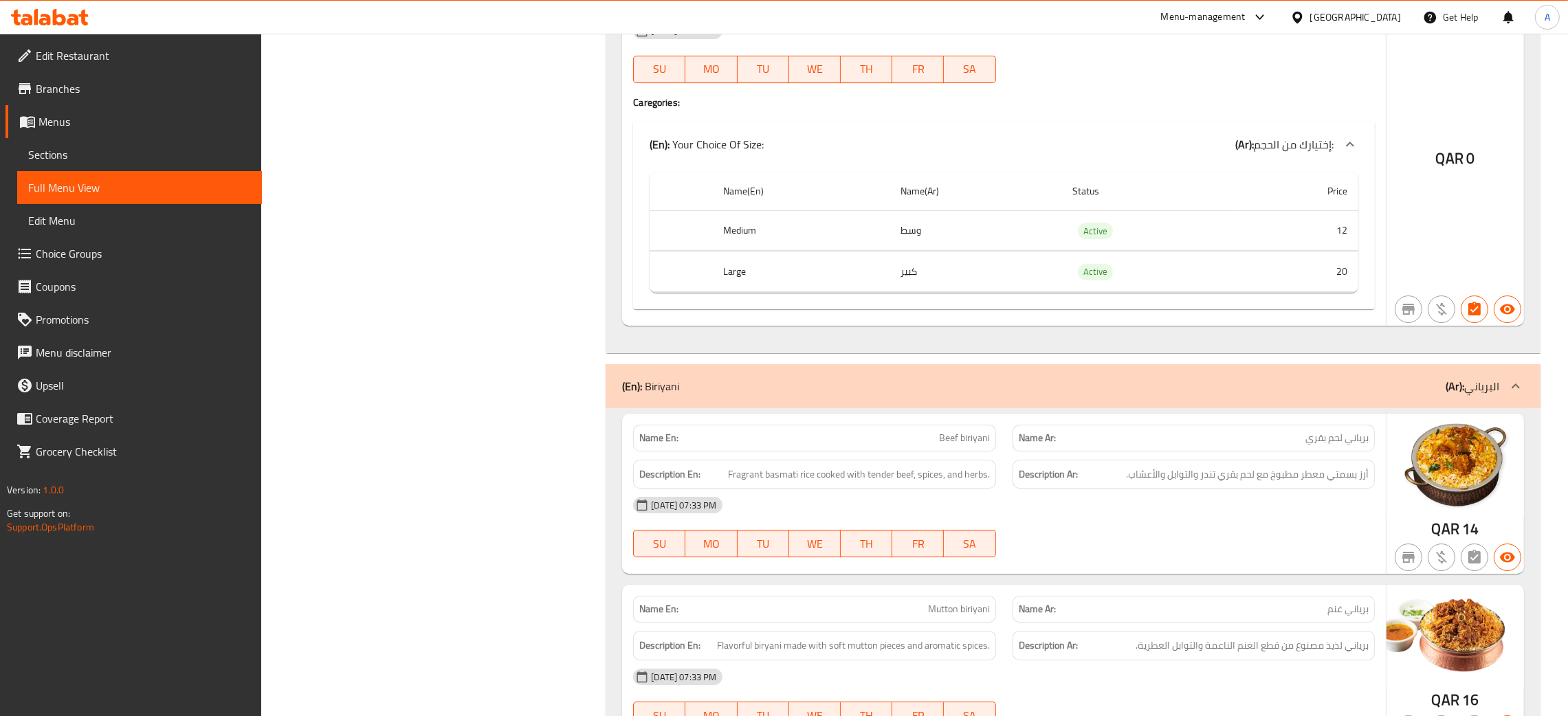
click at [1040, 394] on div "(En): [PERSON_NAME] (Ar): البرياني" at bounding box center [1060, 386] width 877 height 17
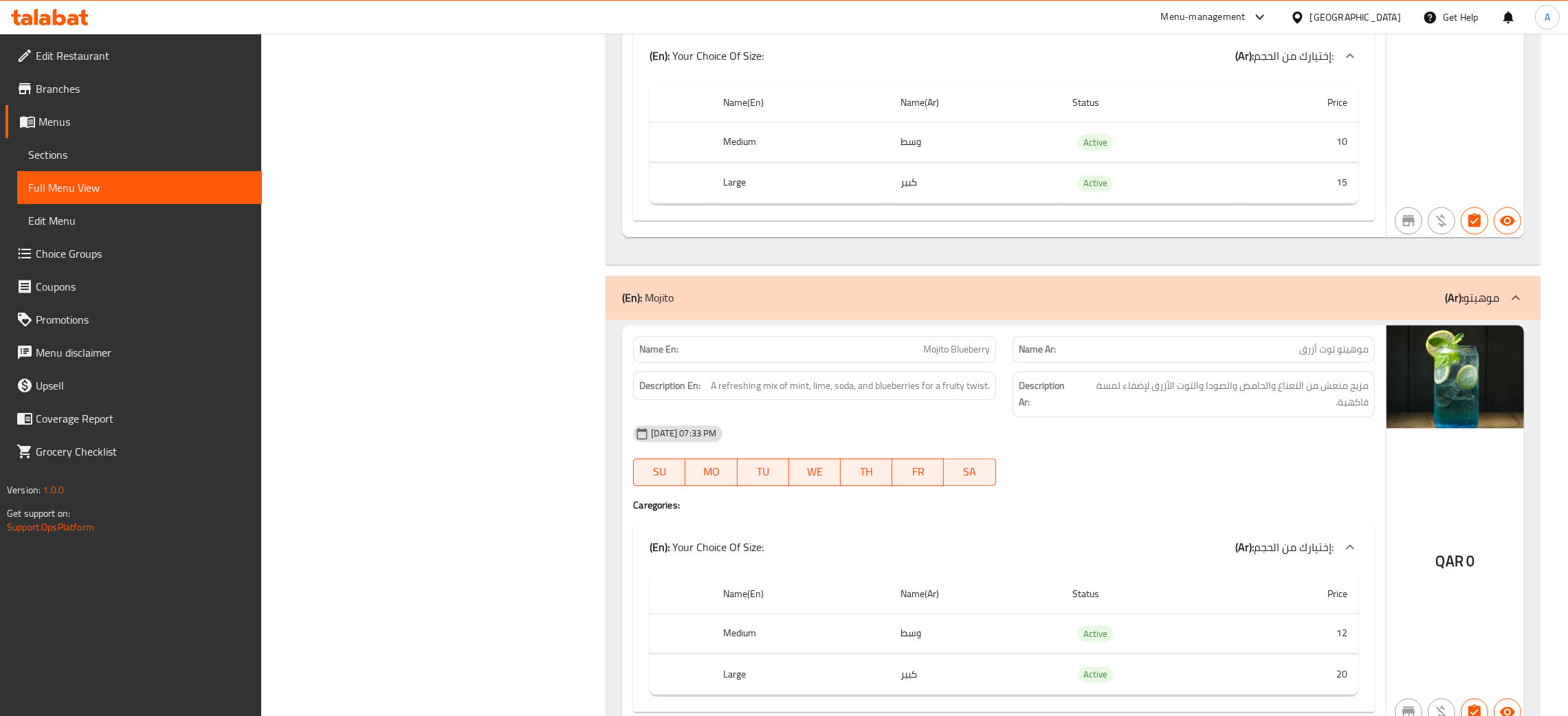
scroll to position [44316, 0]
click at [1013, 306] on div "(En): Mojito (Ar): موهيتو" at bounding box center [1060, 298] width 877 height 17
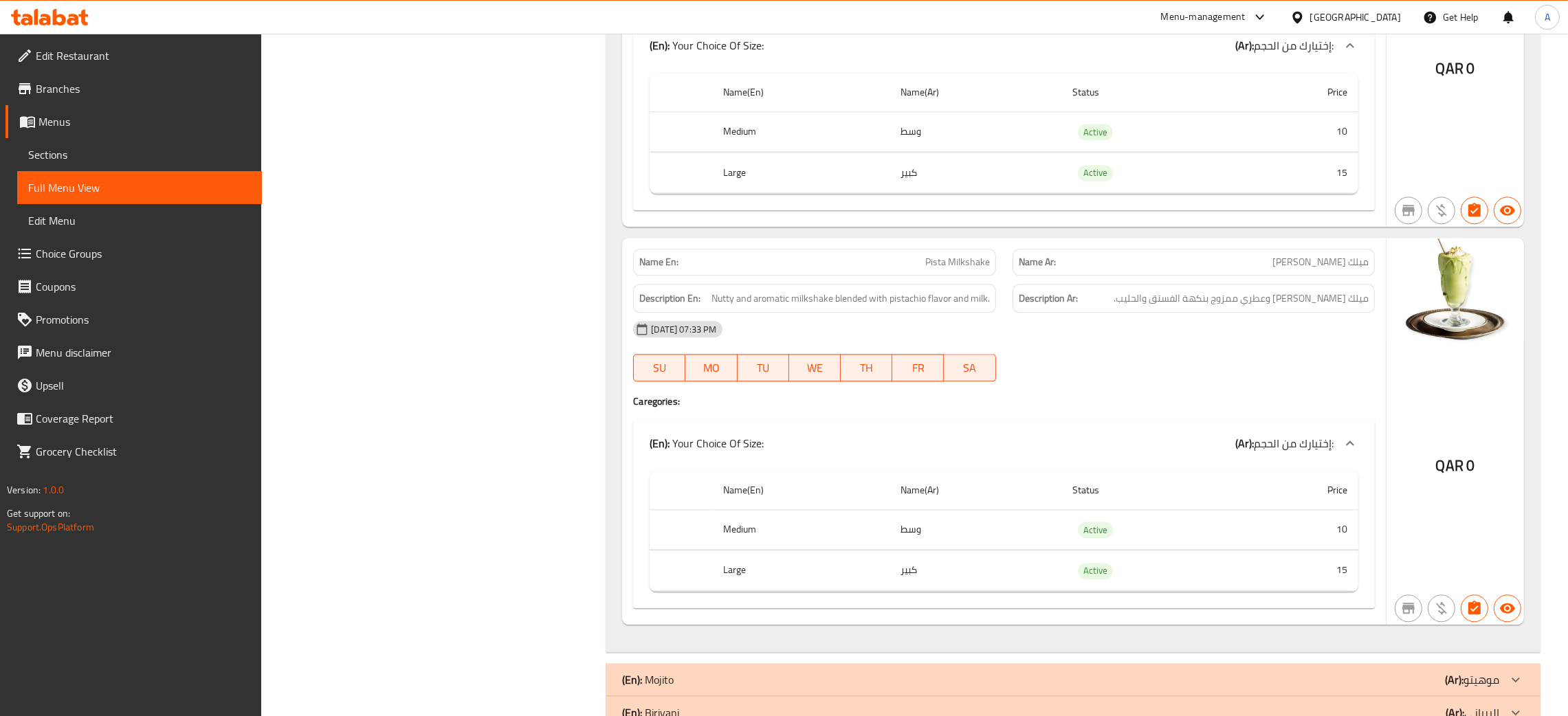
scroll to position [42564, 0]
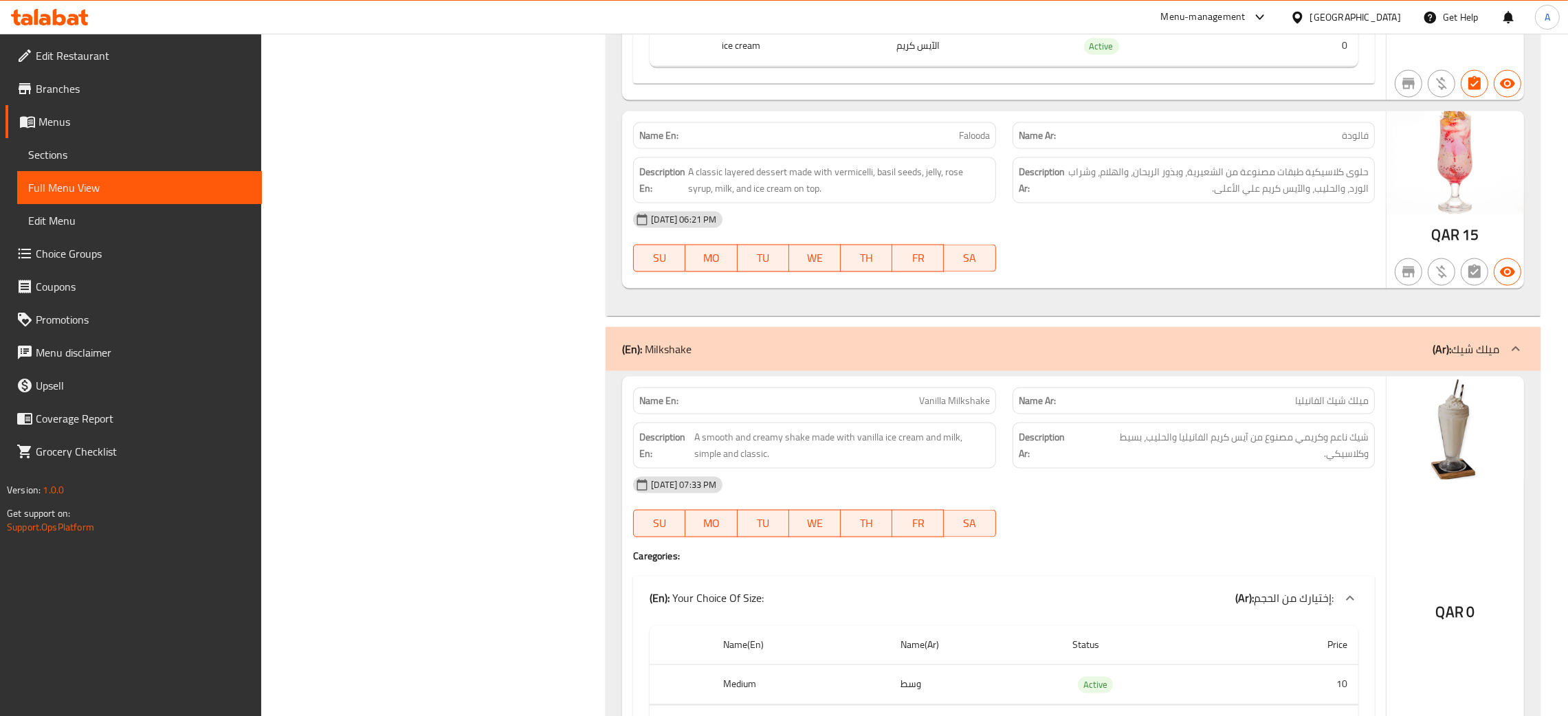
click at [925, 371] on div "(En): Milkshake (Ar): ميلك شيك" at bounding box center [1073, 349] width 935 height 44
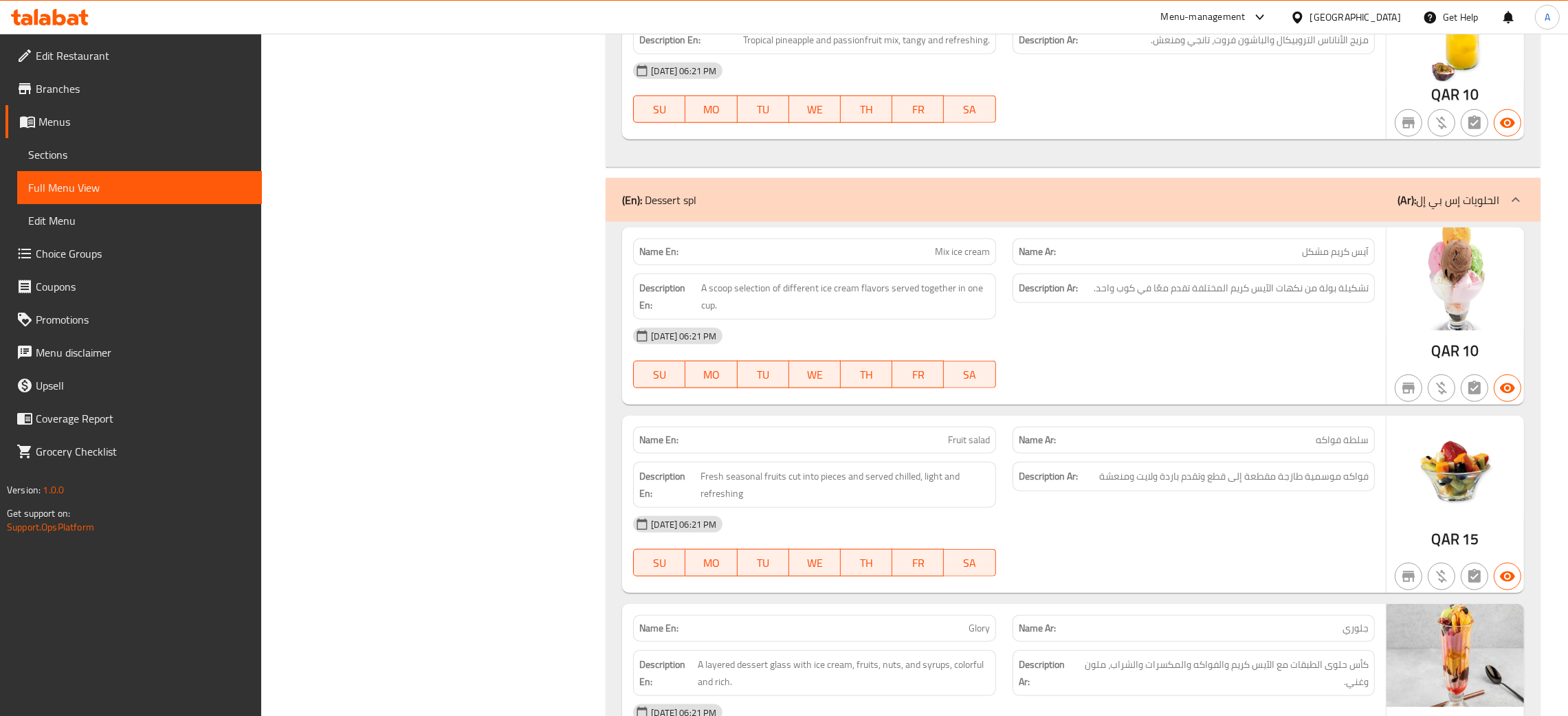
scroll to position [41225, 0]
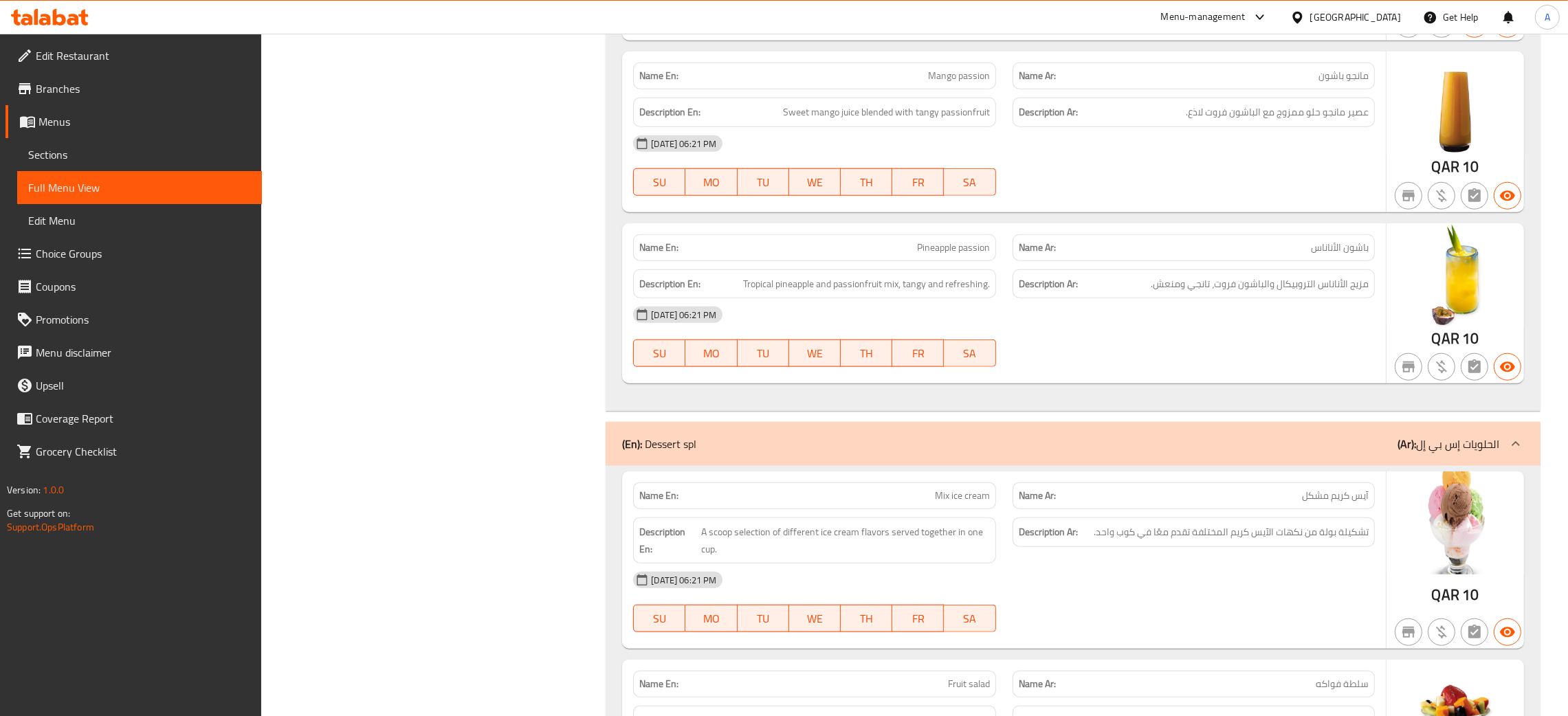
click at [943, 457] on div "(En): Dessert spl (Ar): الحلويات إس بي إل" at bounding box center [1073, 444] width 935 height 44
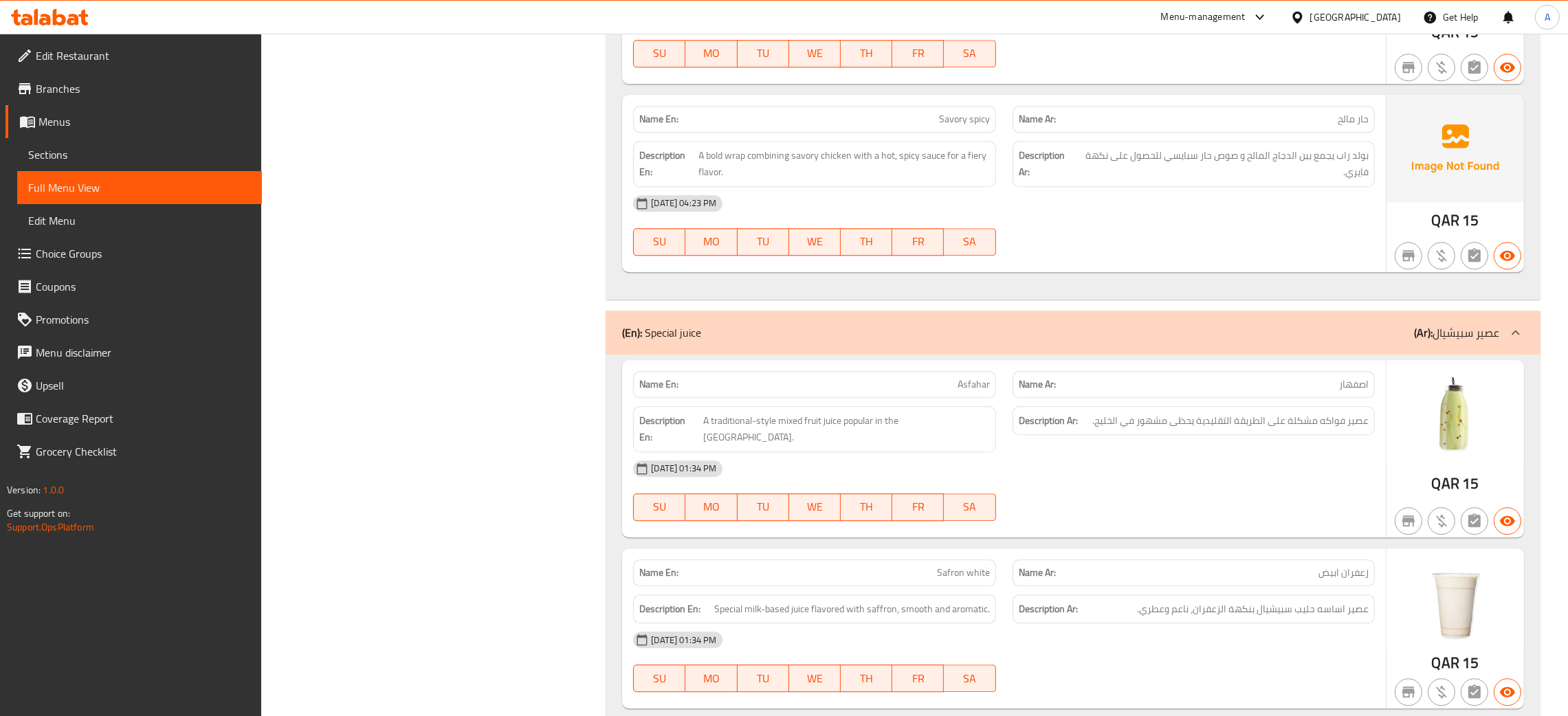
scroll to position [36485, 0]
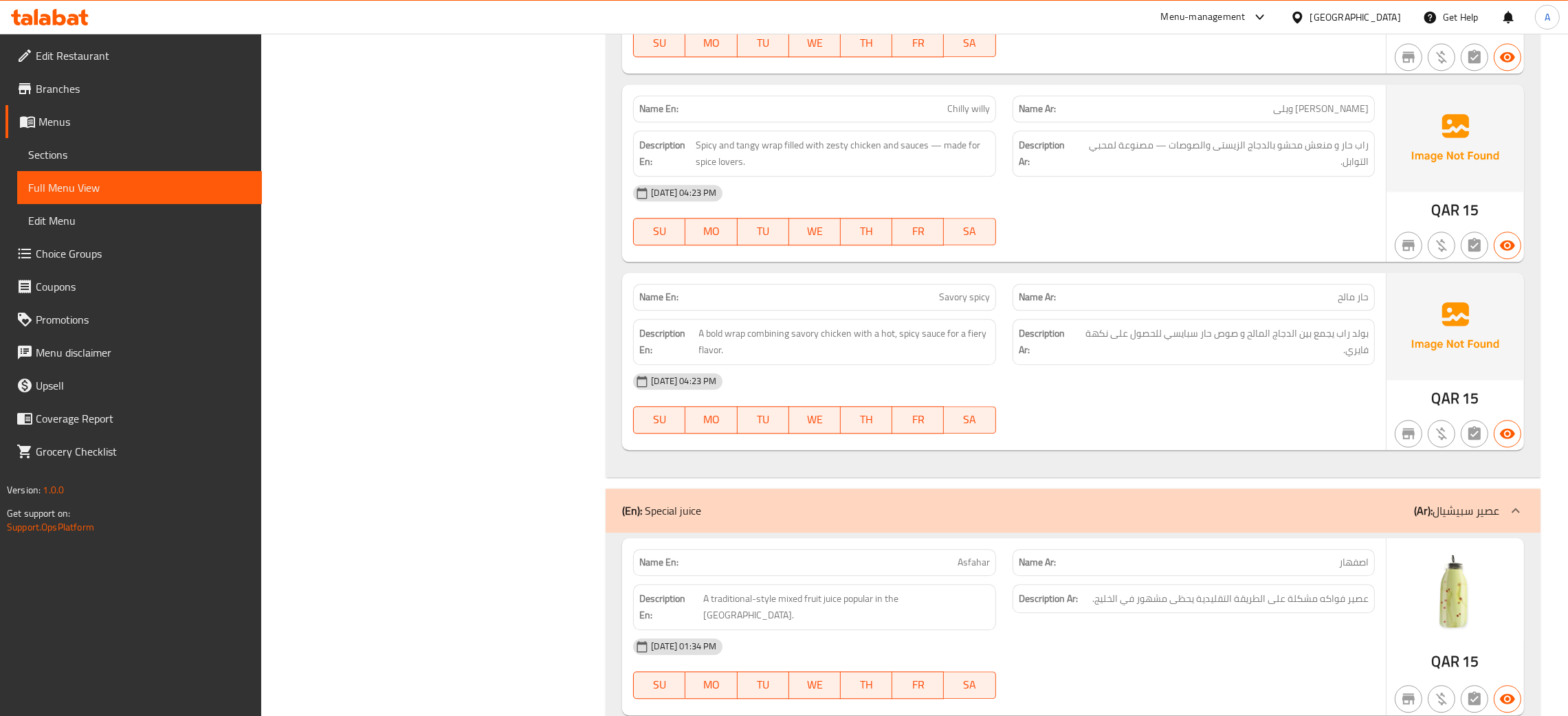
click at [852, 519] on div "(En): Special juice (Ar): عصير سبيشيال" at bounding box center [1060, 510] width 877 height 17
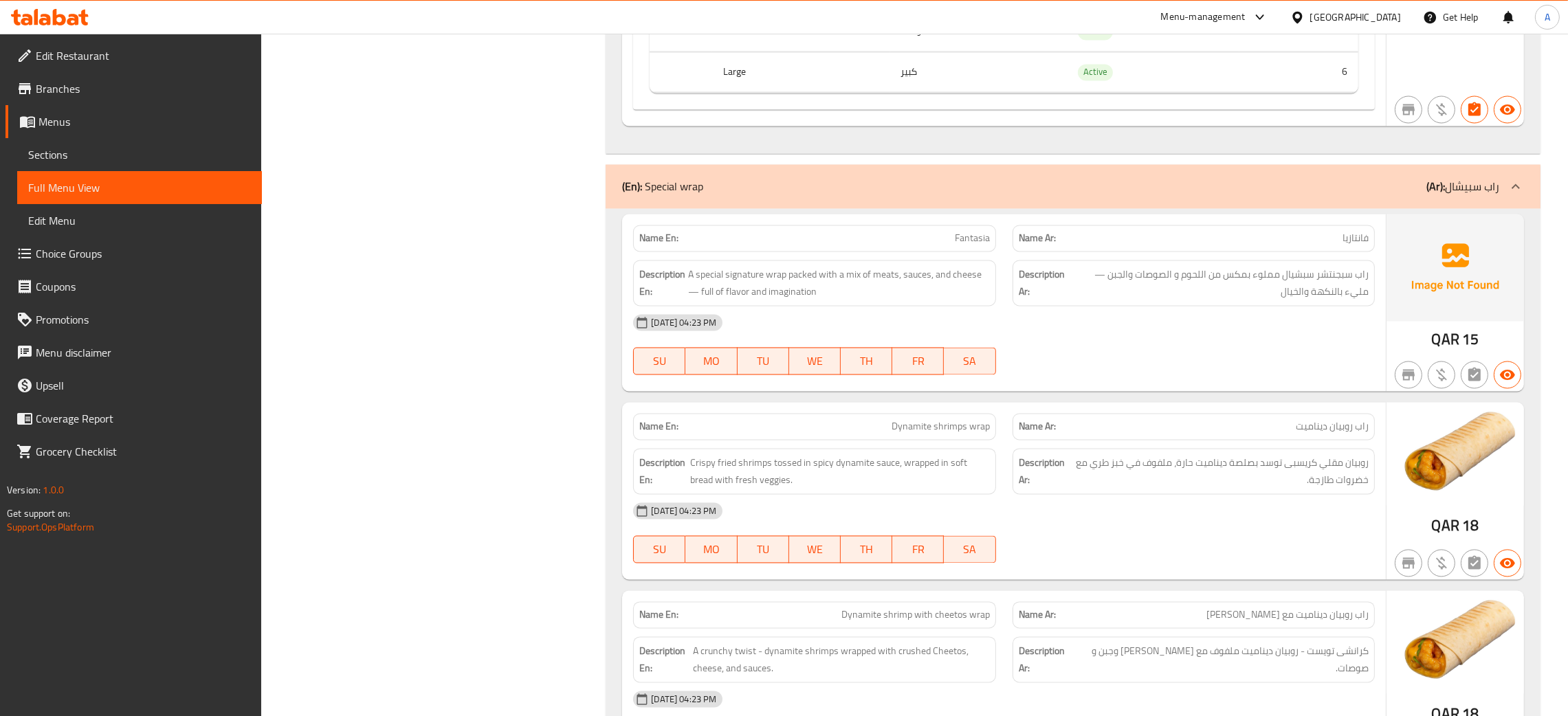
scroll to position [35145, 0]
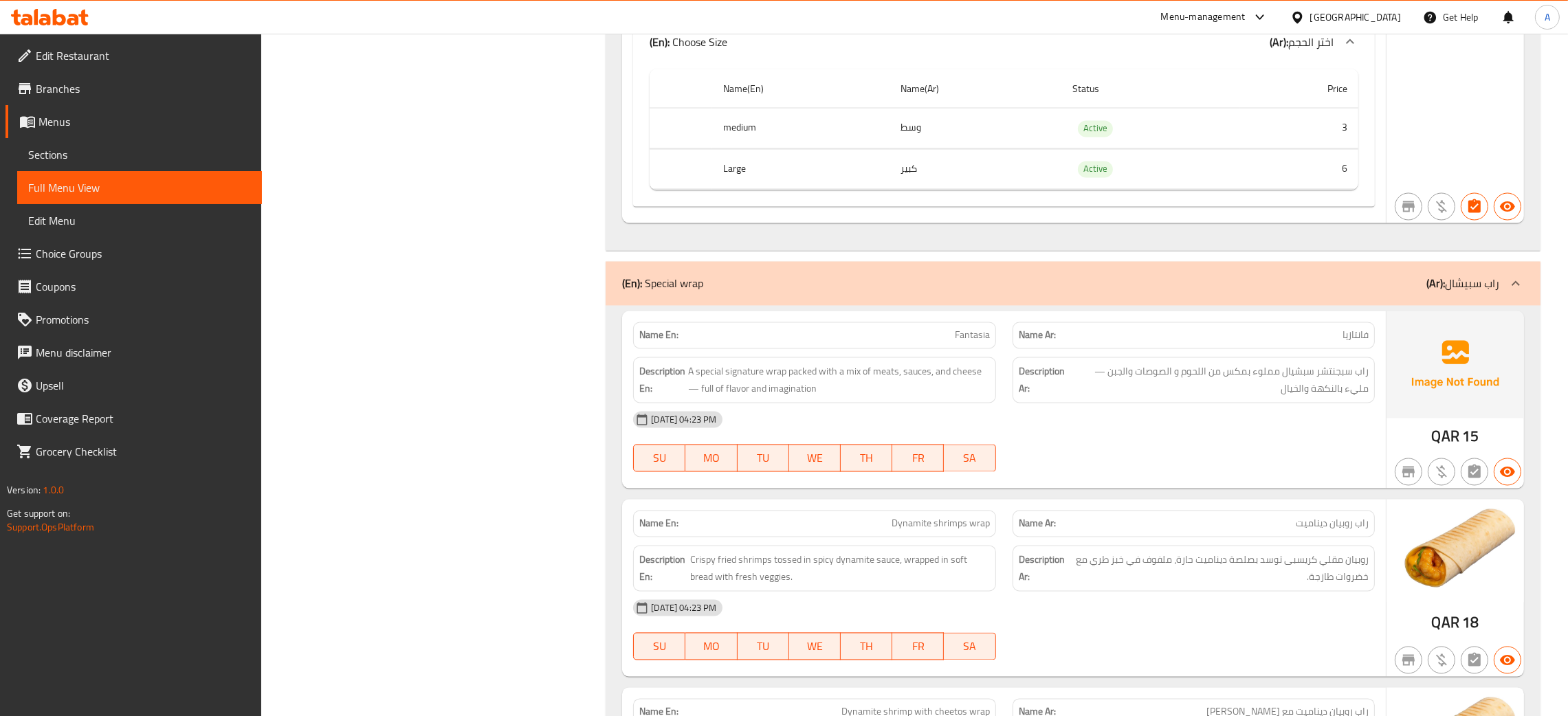
drag, startPoint x: 704, startPoint y: 324, endPoint x: 989, endPoint y: 122, distance: 349.3
click at [704, 306] on div "(En): Special wrap (Ar): راب سبيشال" at bounding box center [1073, 284] width 935 height 44
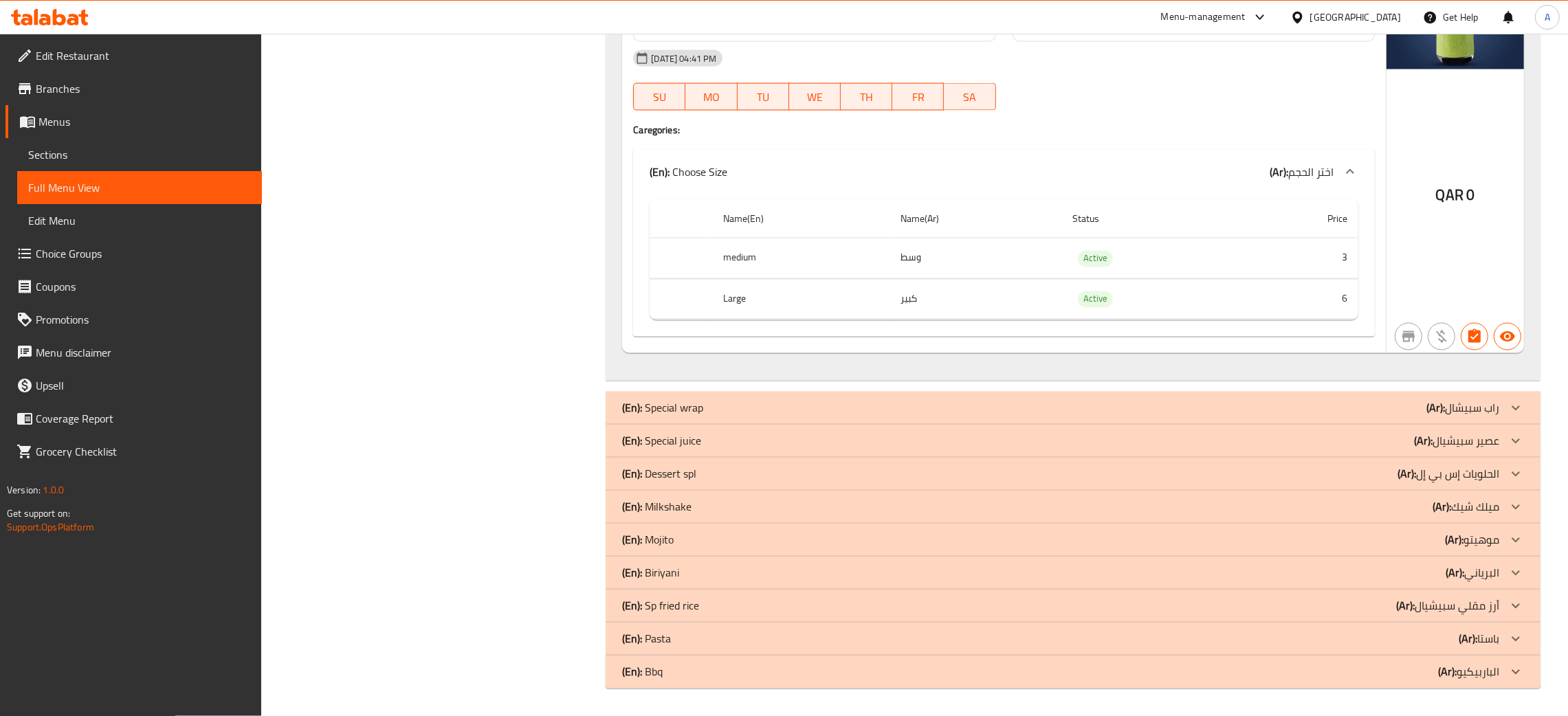
scroll to position [4136, 0]
